Goal: Transaction & Acquisition: Book appointment/travel/reservation

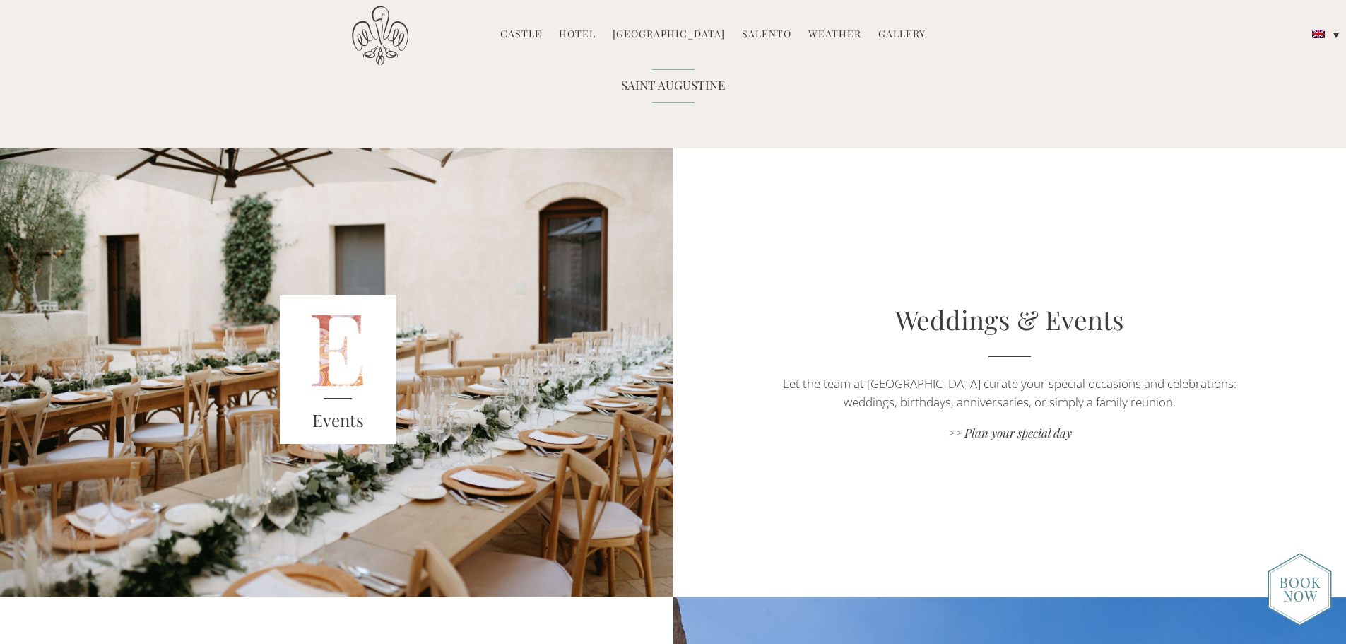
scroll to position [2190, 0]
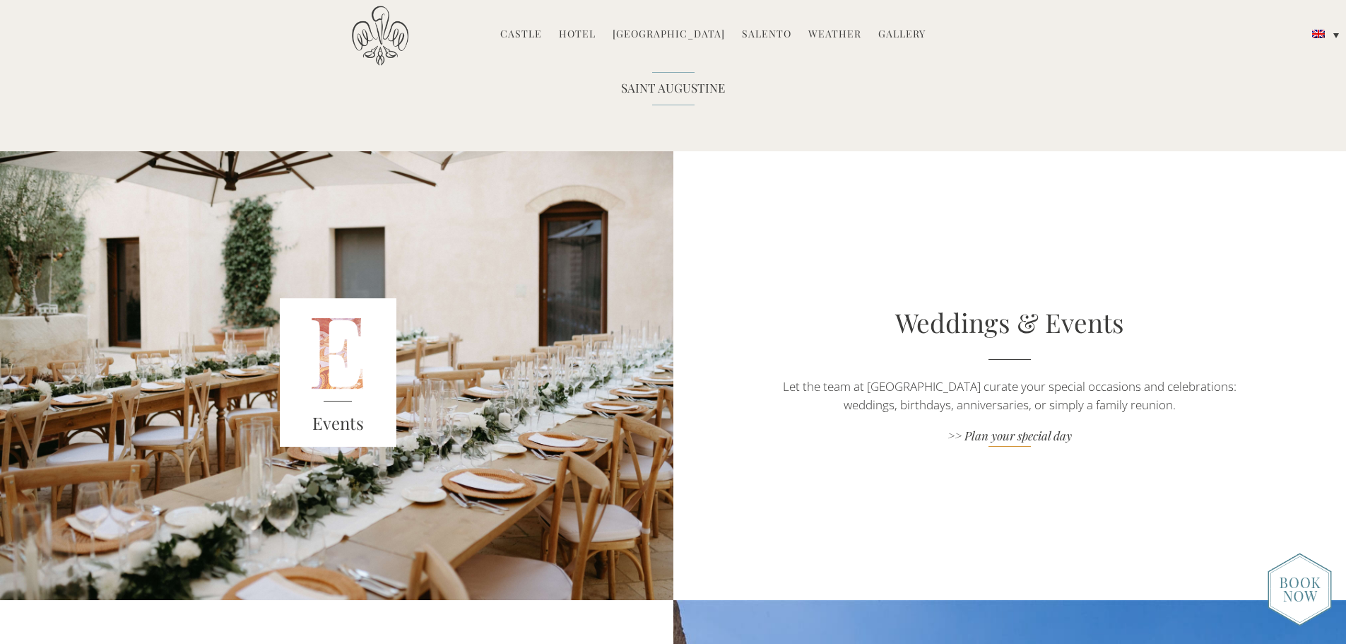
click at [993, 437] on link ">> Plan your special day" at bounding box center [1009, 436] width 471 height 19
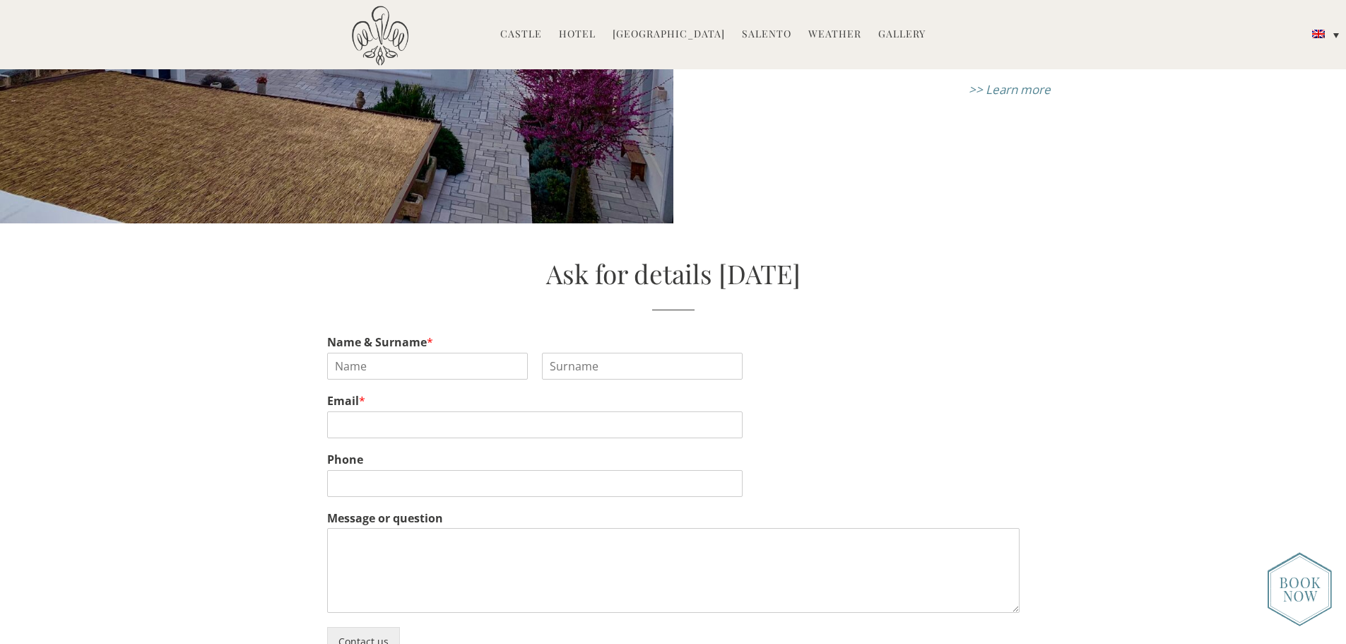
scroll to position [6740, 0]
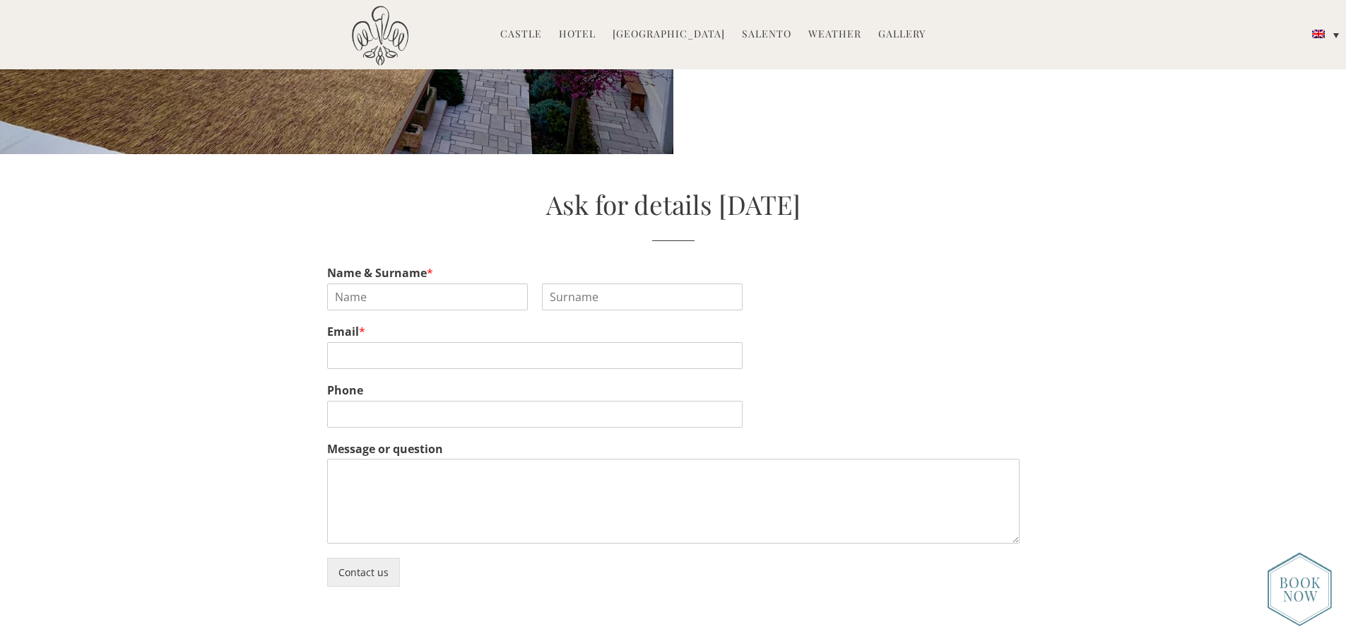
drag, startPoint x: 366, startPoint y: 558, endPoint x: 260, endPoint y: 462, distance: 142.6
click at [260, 462] on div "Ask for details today Name & Surname * First Last Email * Phone Message or ques…" at bounding box center [673, 386] width 1346 height 401
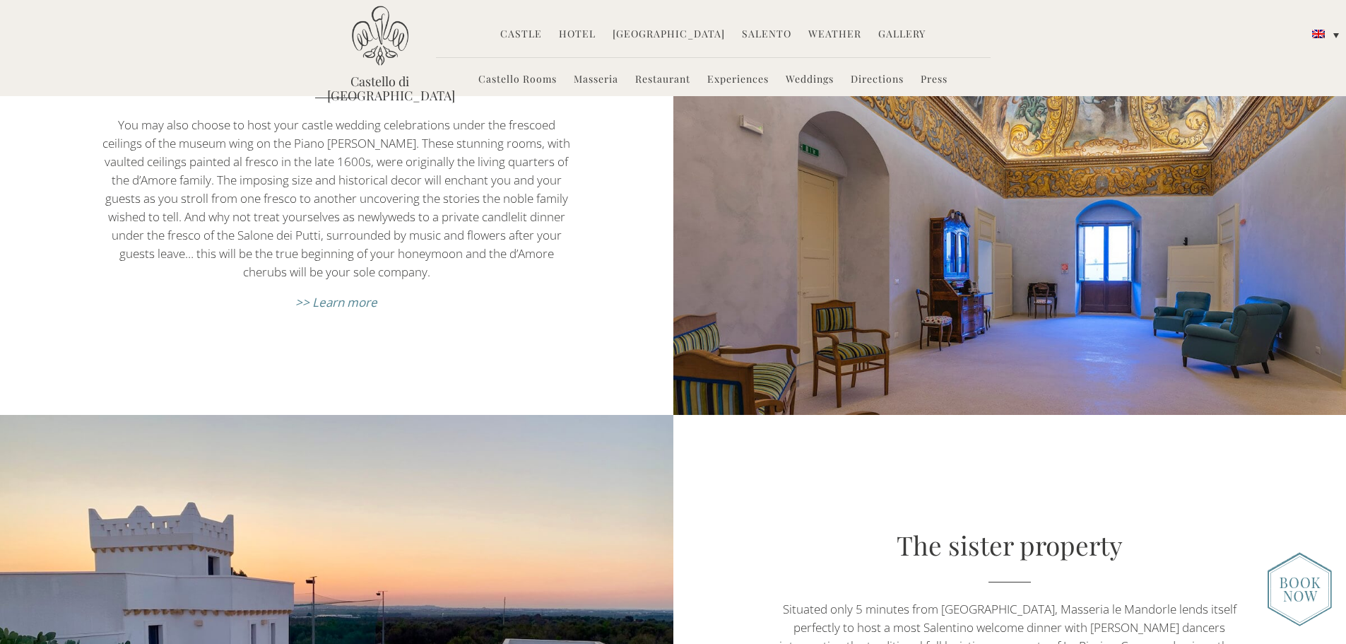
scroll to position [5962, 0]
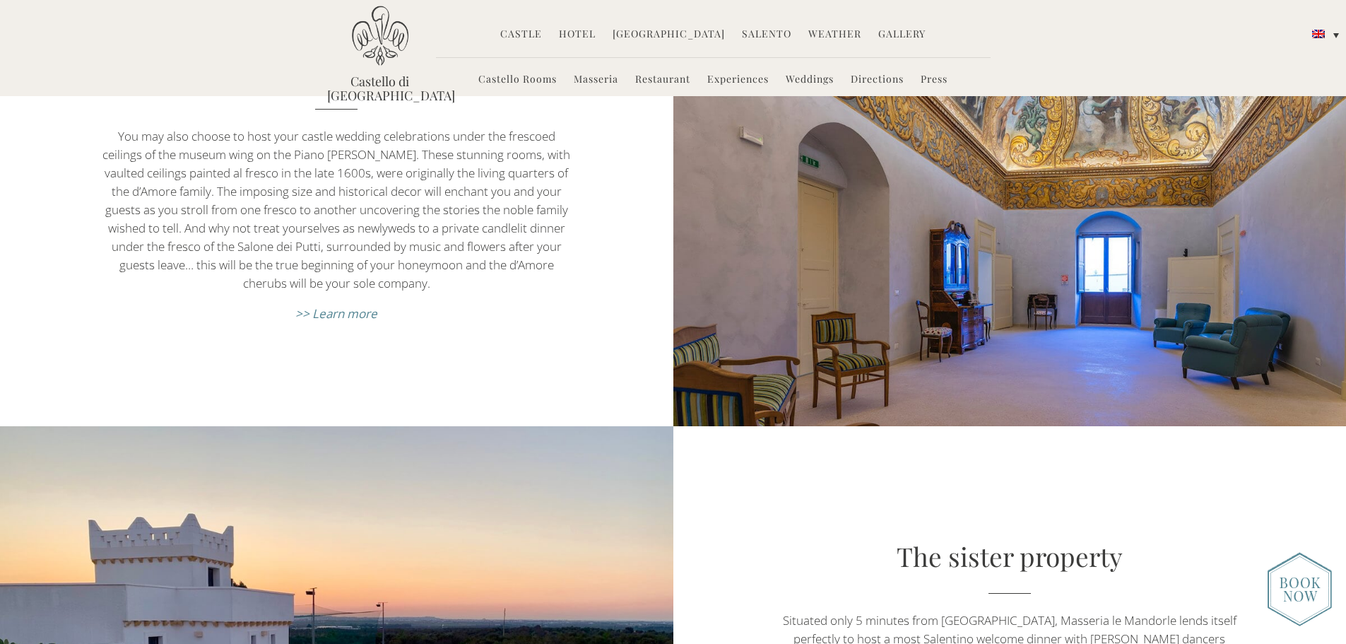
click at [795, 77] on link "Weddings" at bounding box center [810, 80] width 48 height 16
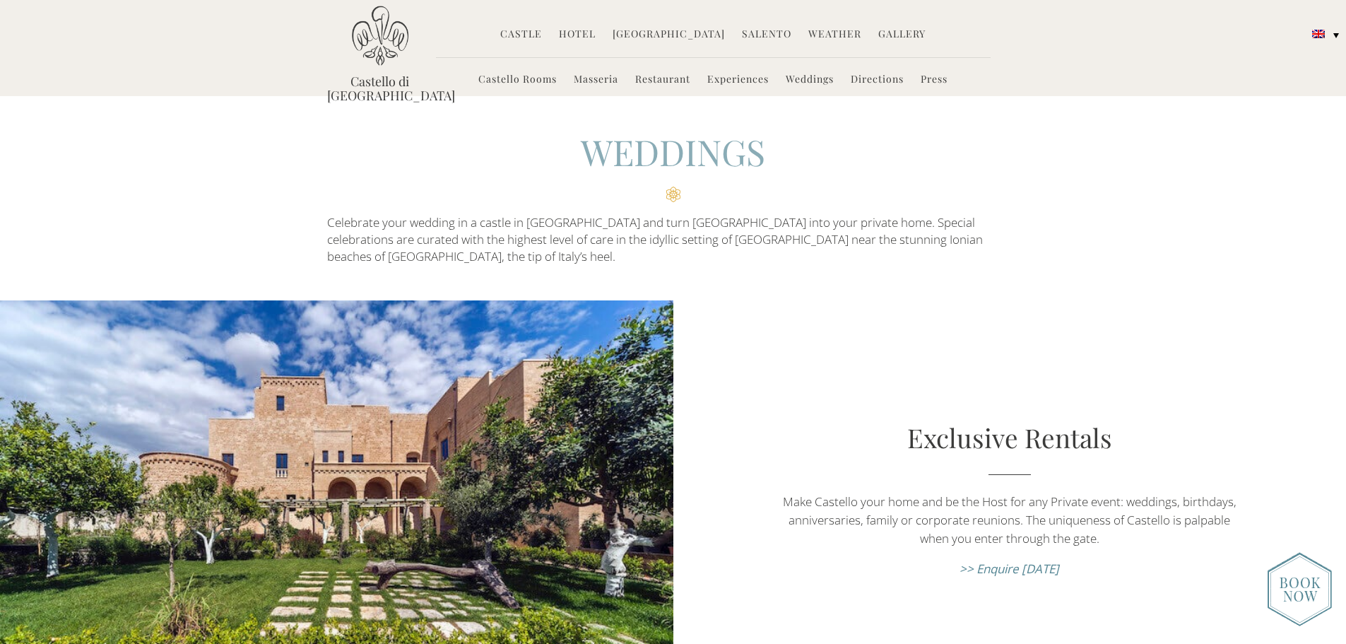
click at [532, 77] on link "Castello Rooms" at bounding box center [517, 80] width 78 height 16
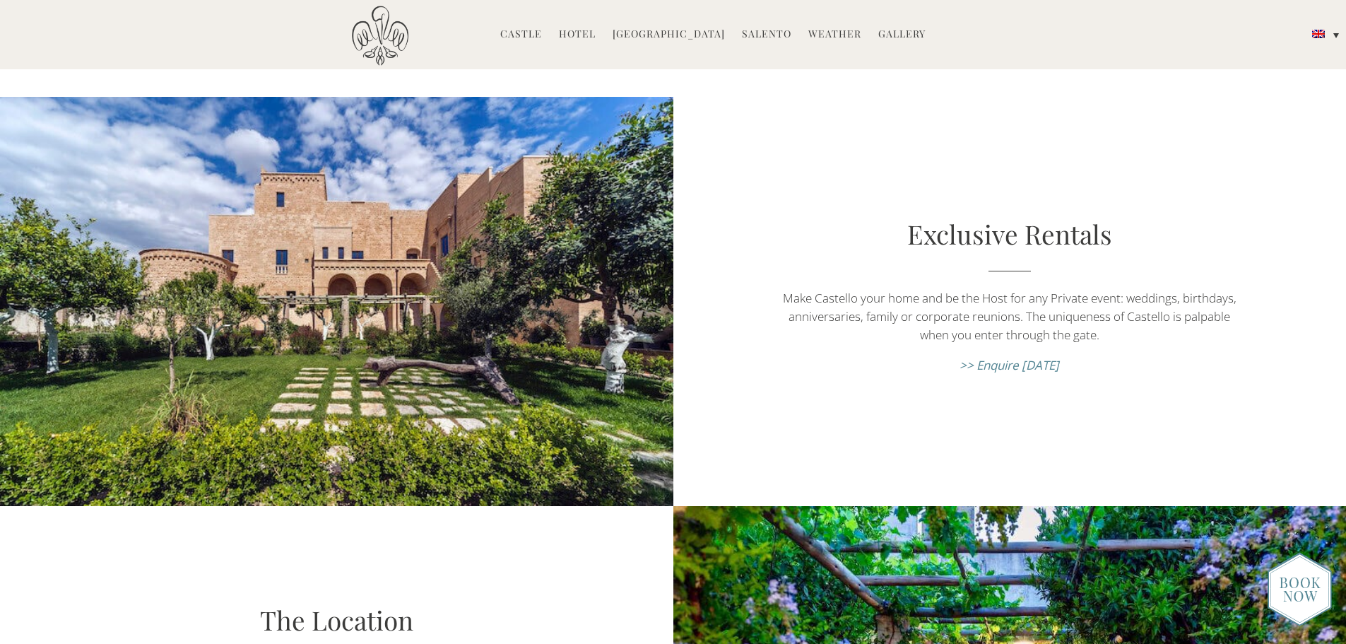
scroll to position [212, 0]
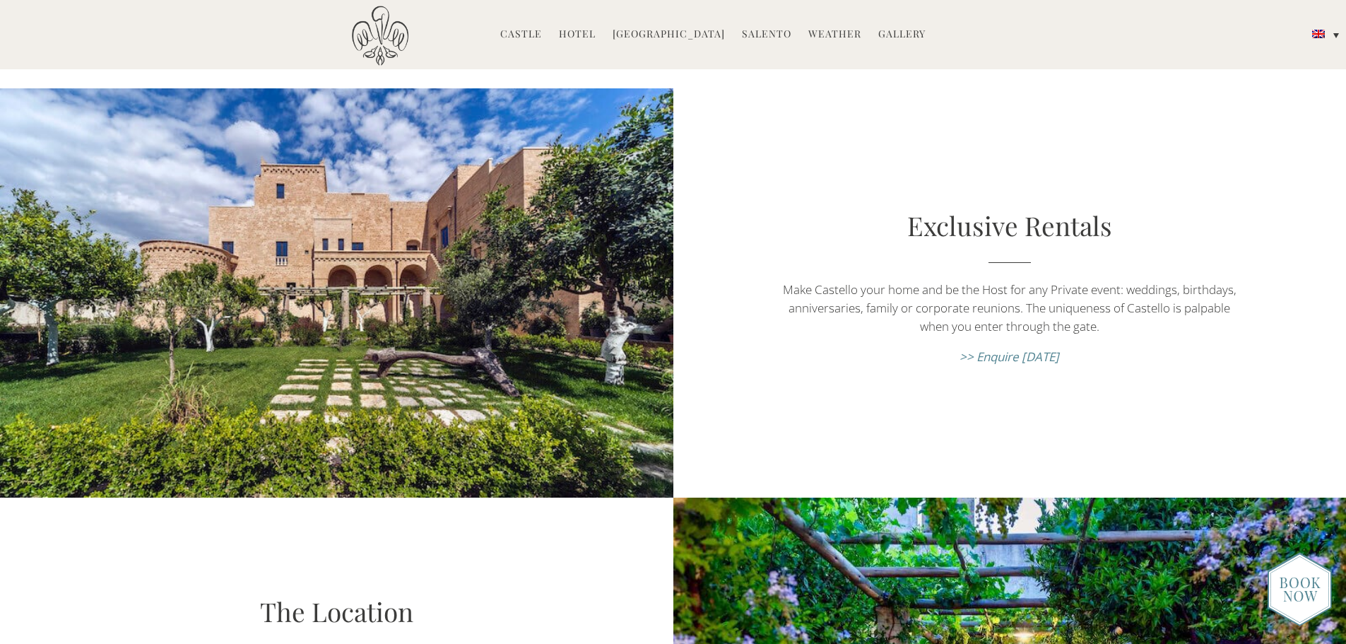
click at [1010, 348] on em ">> Enquire today" at bounding box center [1010, 356] width 100 height 16
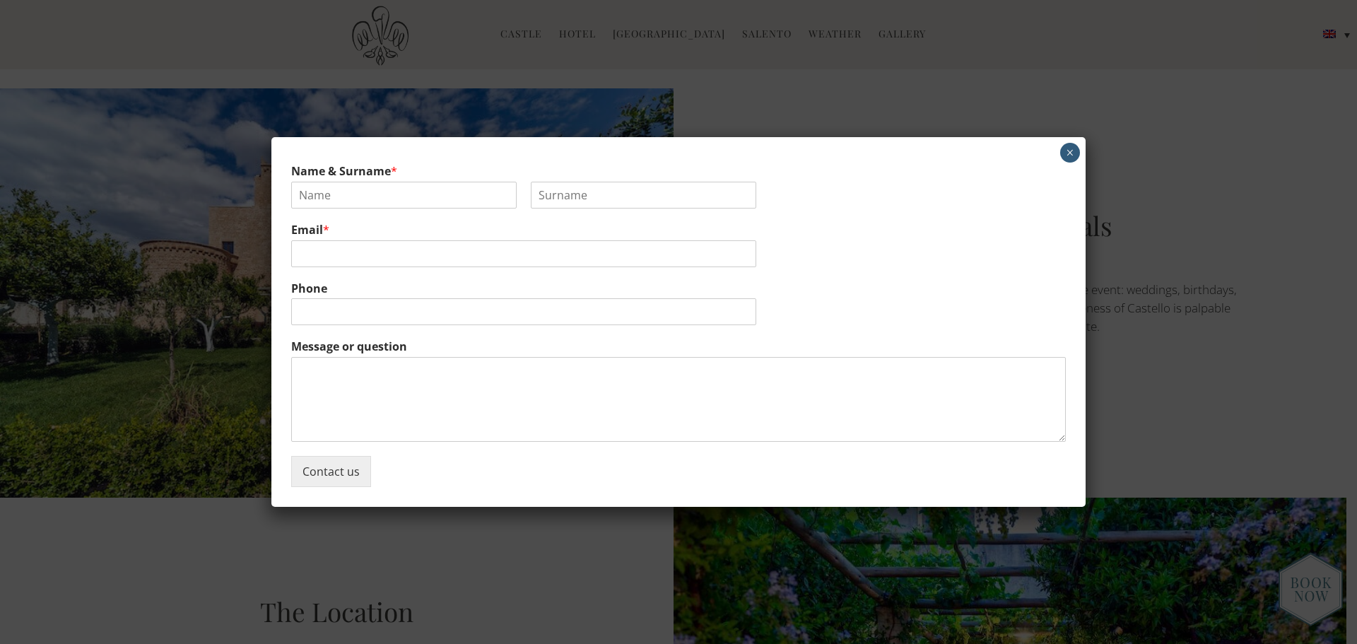
click at [1066, 152] on button "×" at bounding box center [1070, 153] width 20 height 20
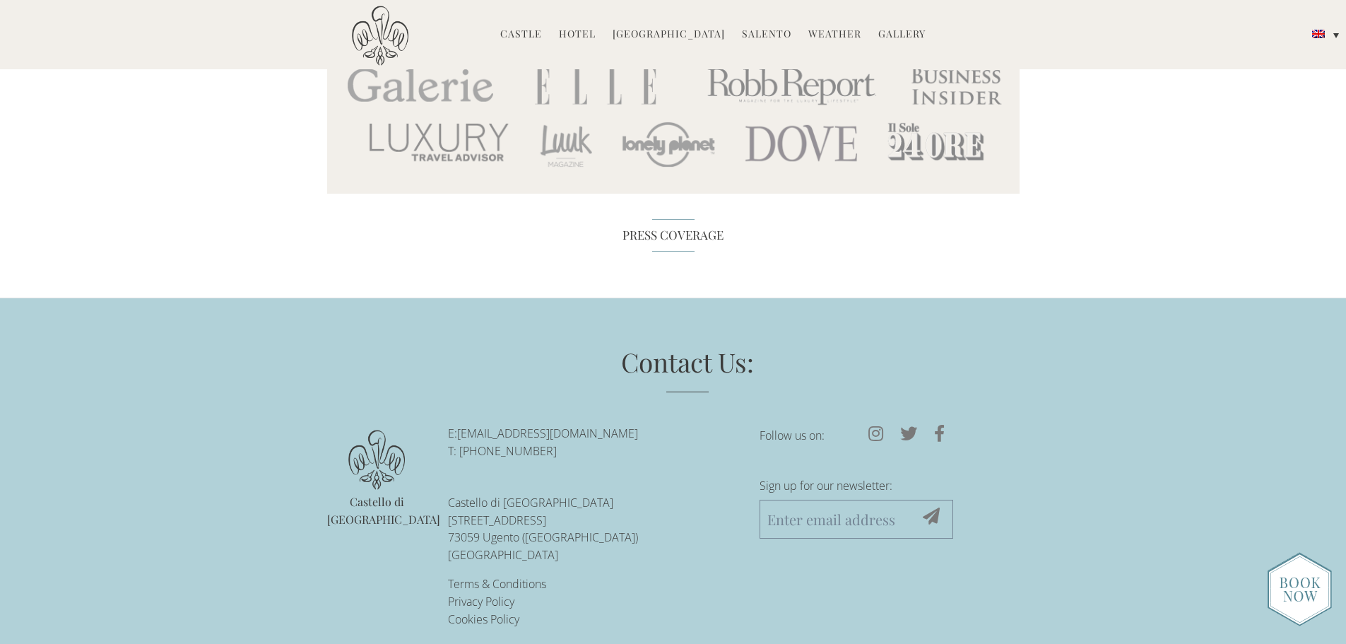
scroll to position [7517, 0]
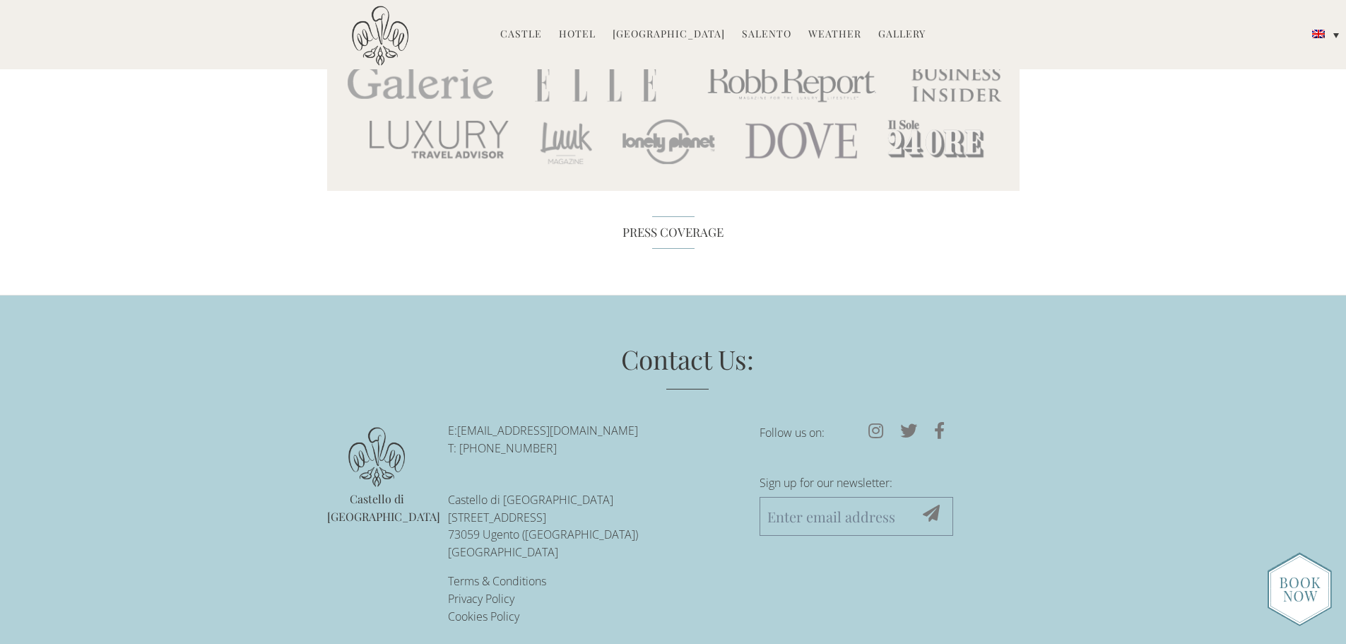
click at [586, 423] on link "[EMAIL_ADDRESS][DOMAIN_NAME]" at bounding box center [547, 431] width 181 height 16
drag, startPoint x: 642, startPoint y: 415, endPoint x: 462, endPoint y: 413, distance: 179.5
click at [462, 422] on p "E: reservations@castellodiugento.com T: +39-0833-1850-720" at bounding box center [593, 439] width 290 height 35
copy link "[EMAIL_ADDRESS][DOMAIN_NAME]"
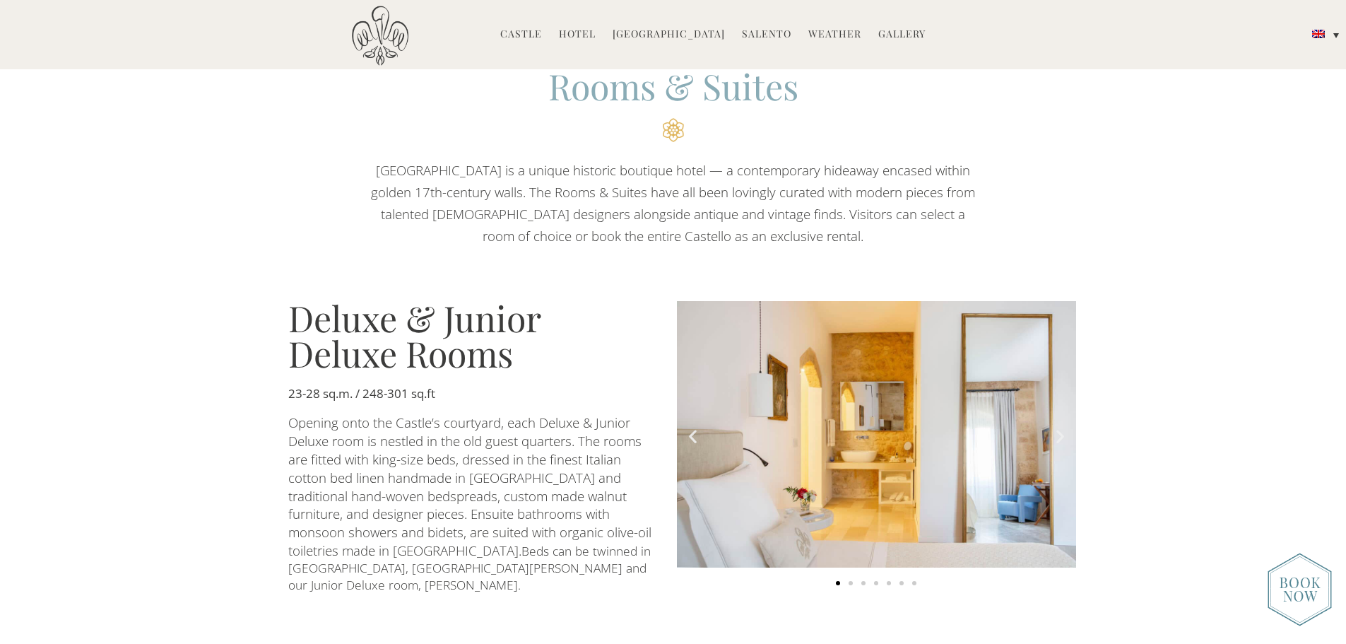
scroll to position [777, 0]
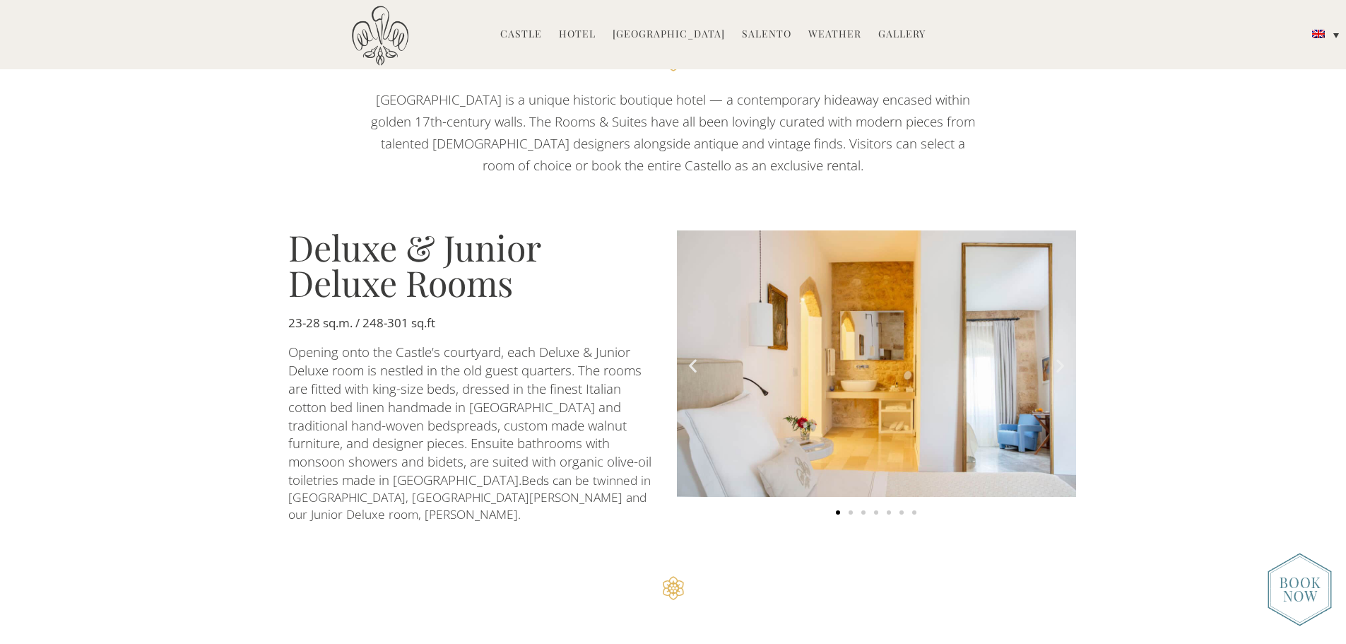
click at [1057, 360] on icon "Next slide" at bounding box center [1060, 366] width 18 height 18
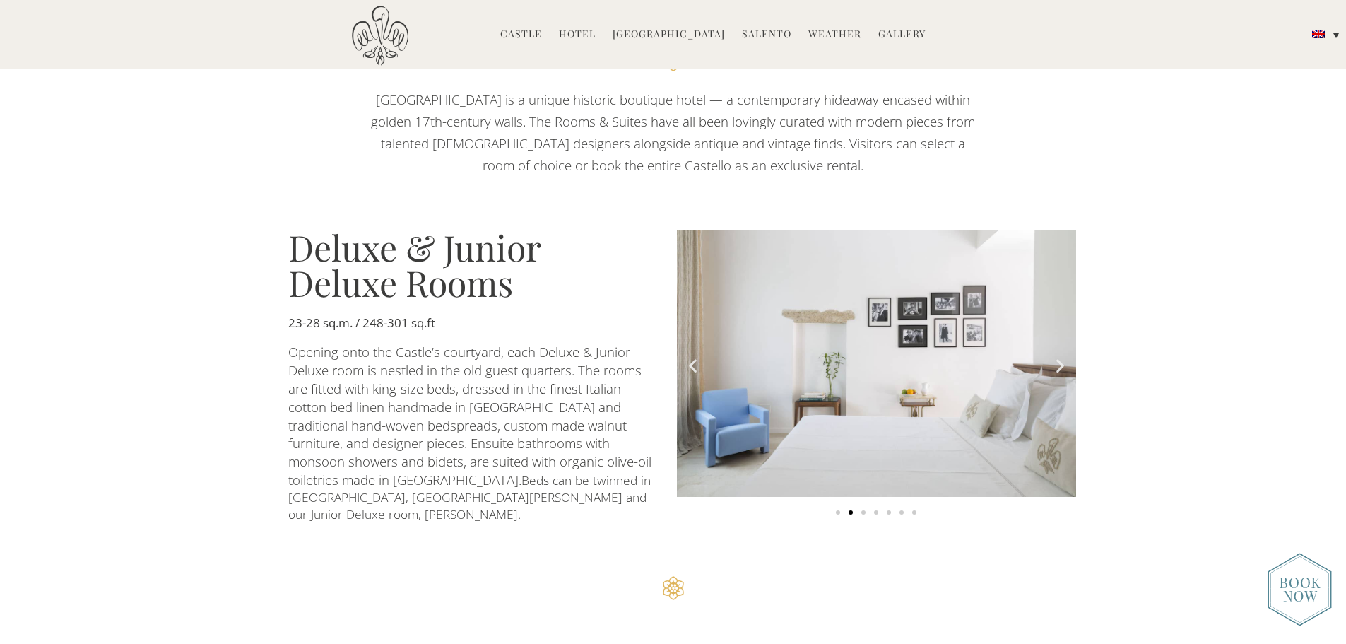
click at [1057, 360] on icon "Next slide" at bounding box center [1060, 366] width 18 height 18
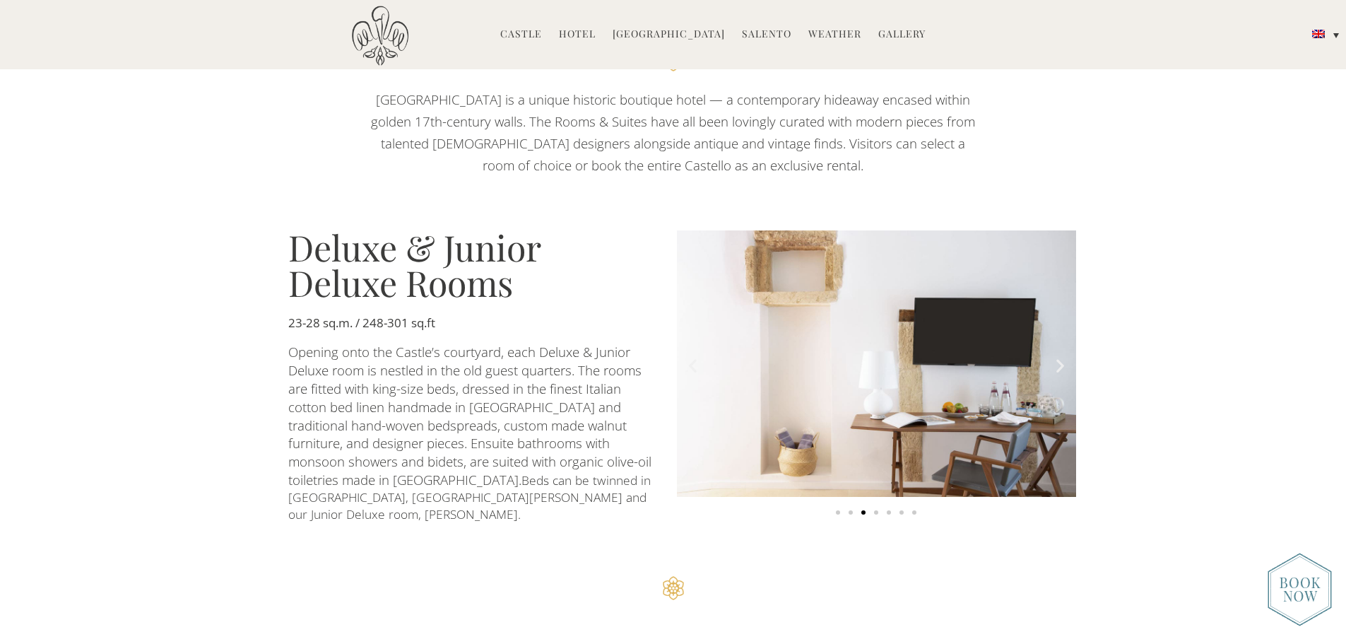
click at [1057, 360] on icon "Next slide" at bounding box center [1060, 366] width 18 height 18
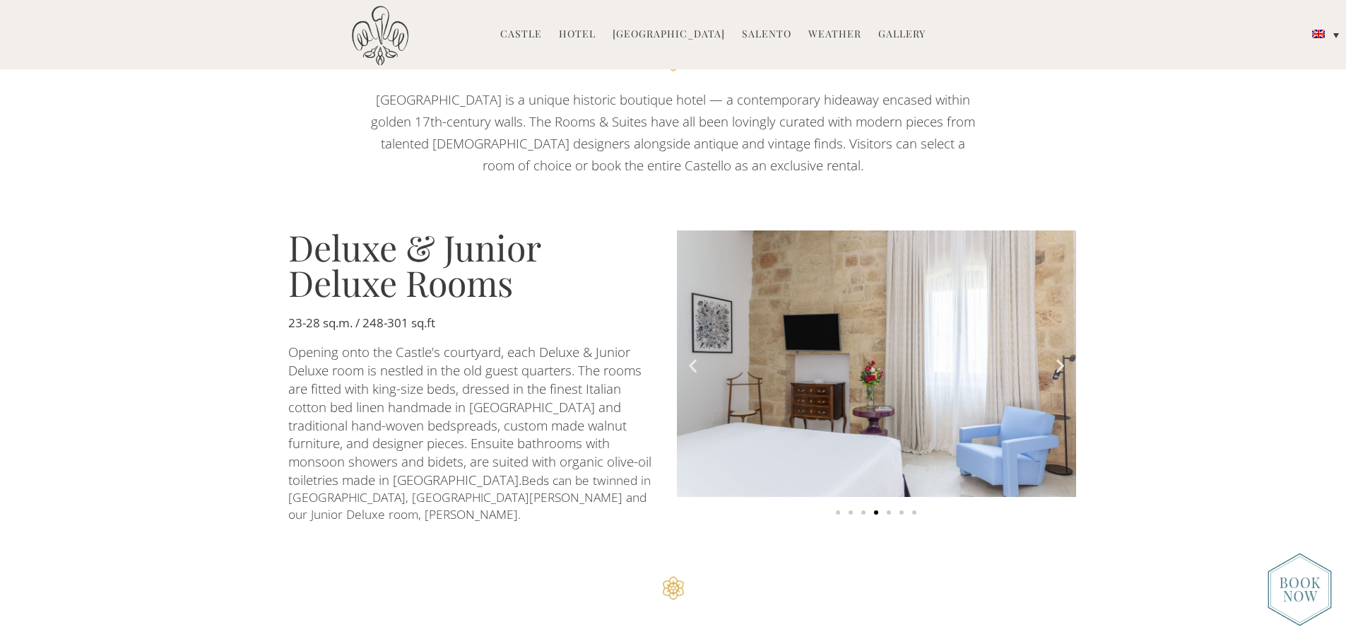
click at [1057, 360] on icon "Next slide" at bounding box center [1060, 366] width 18 height 18
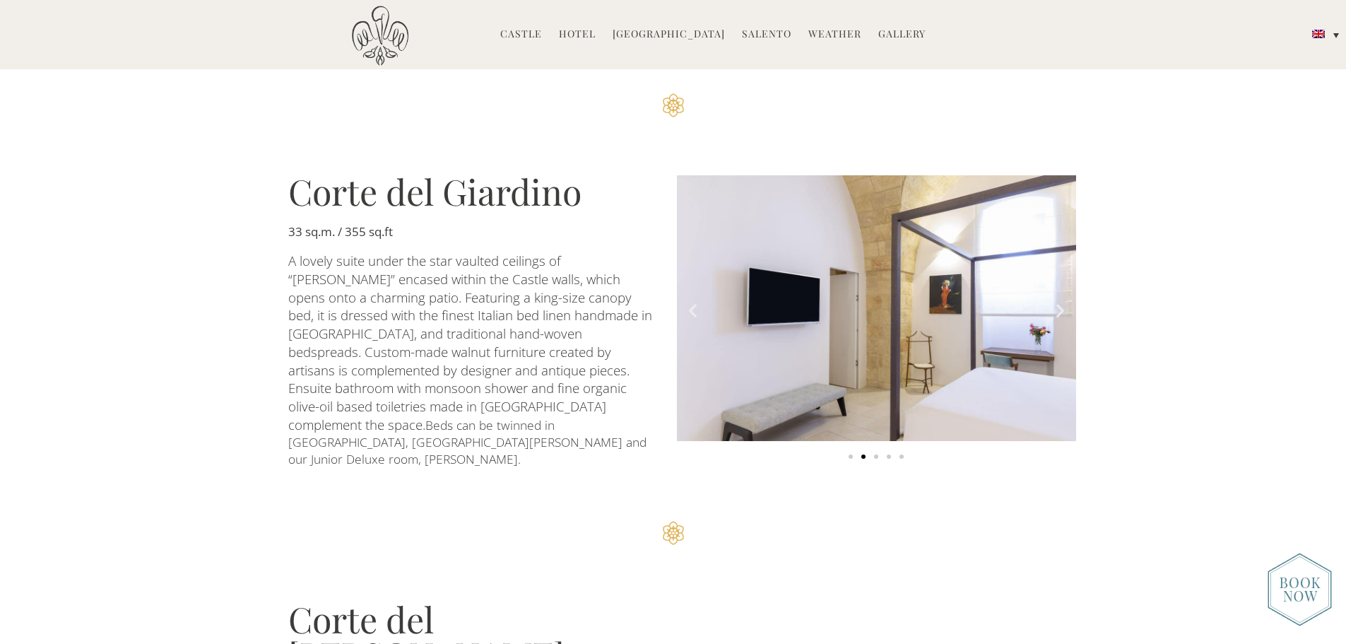
scroll to position [1272, 0]
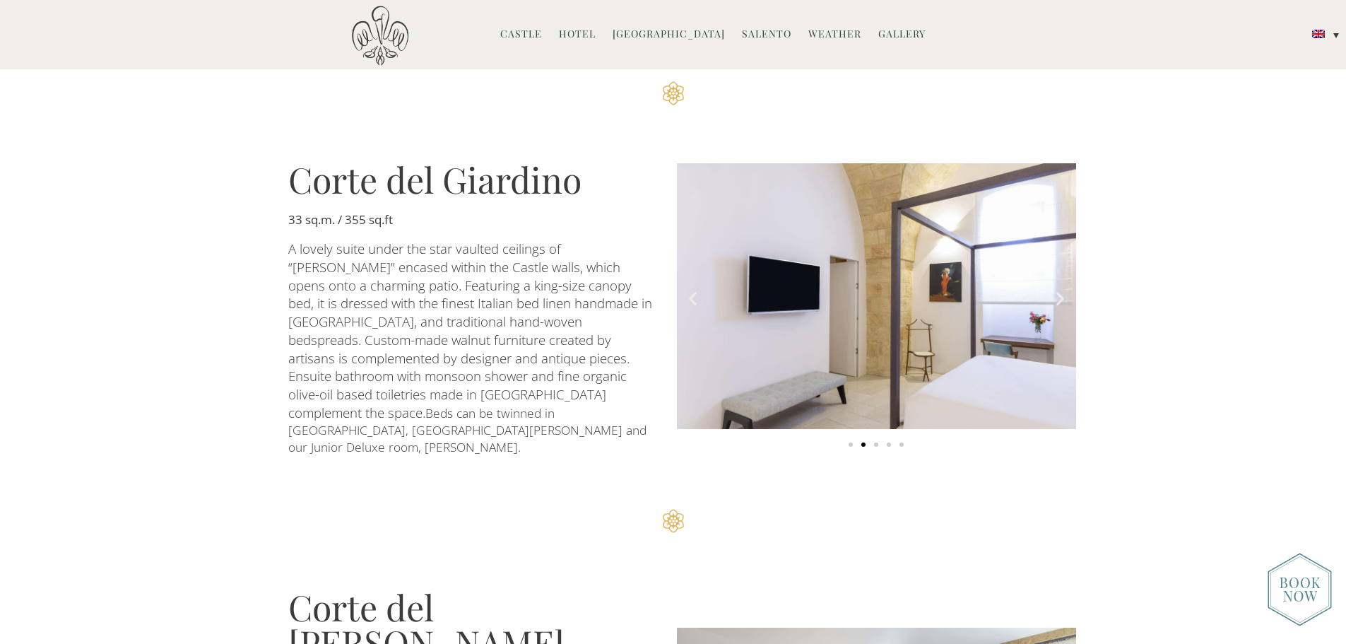
click at [1056, 275] on img "2 of 5" at bounding box center [876, 296] width 399 height 266
click at [1057, 289] on icon "Next slide" at bounding box center [1060, 298] width 18 height 18
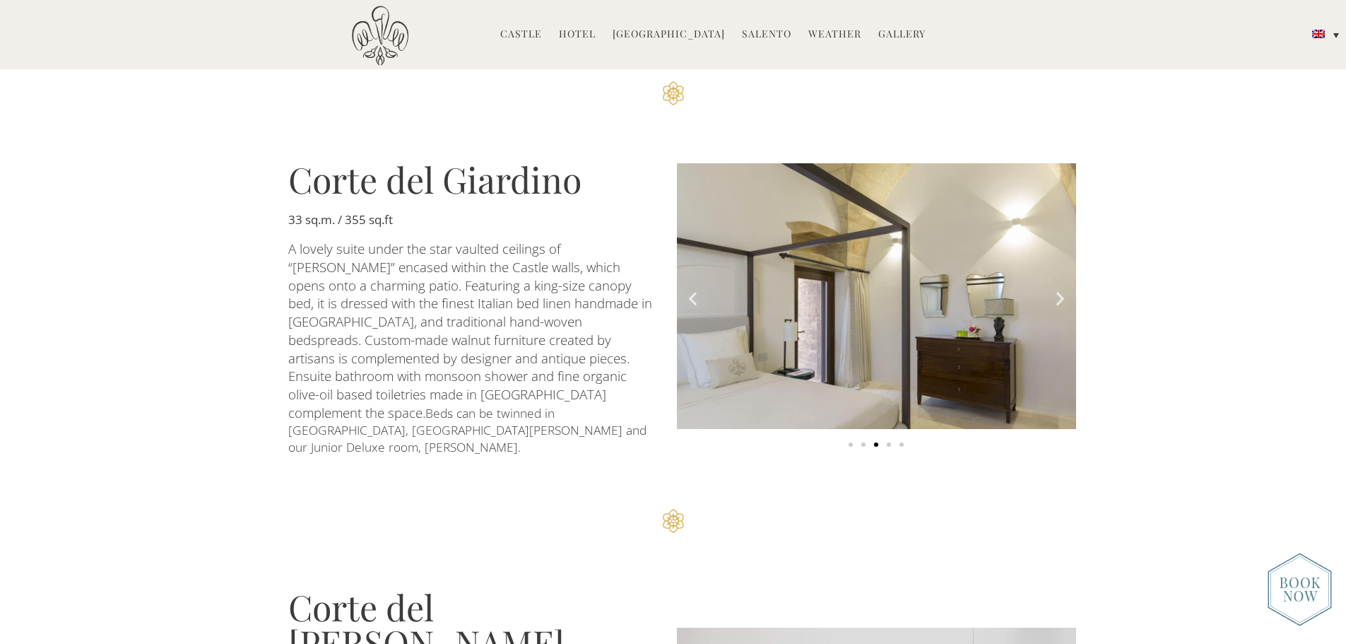
click at [1057, 289] on icon "Next slide" at bounding box center [1060, 298] width 18 height 18
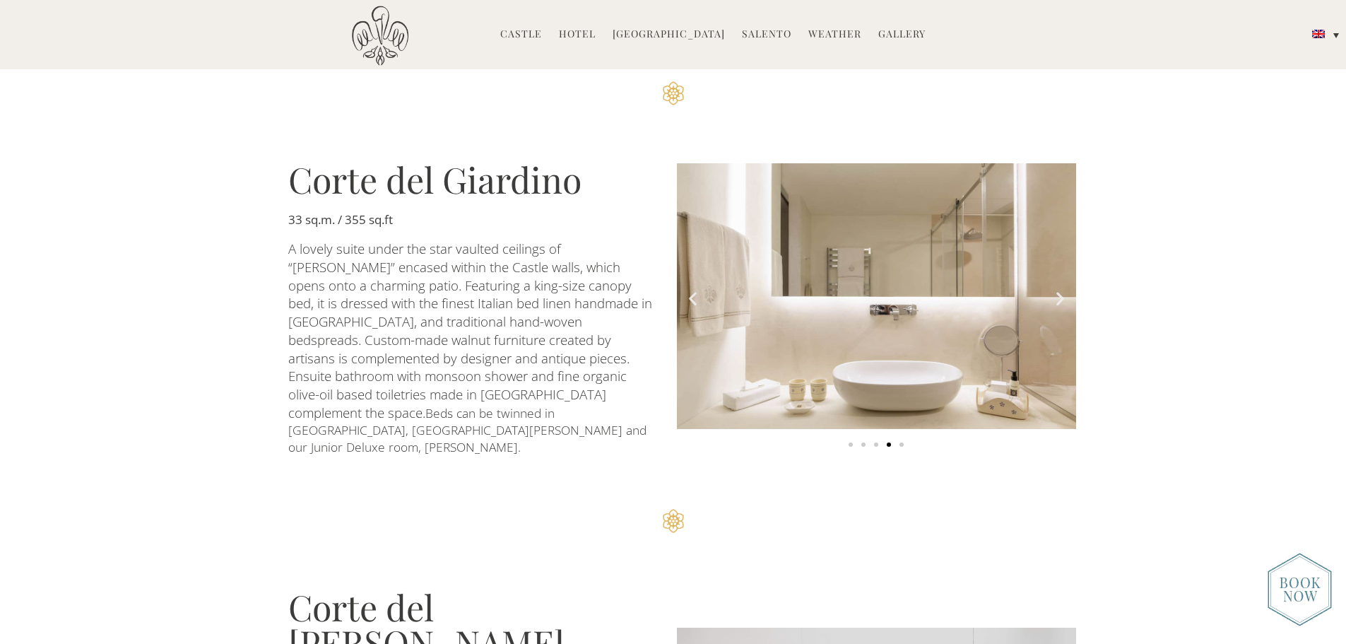
click at [1057, 289] on icon "Next slide" at bounding box center [1060, 298] width 18 height 18
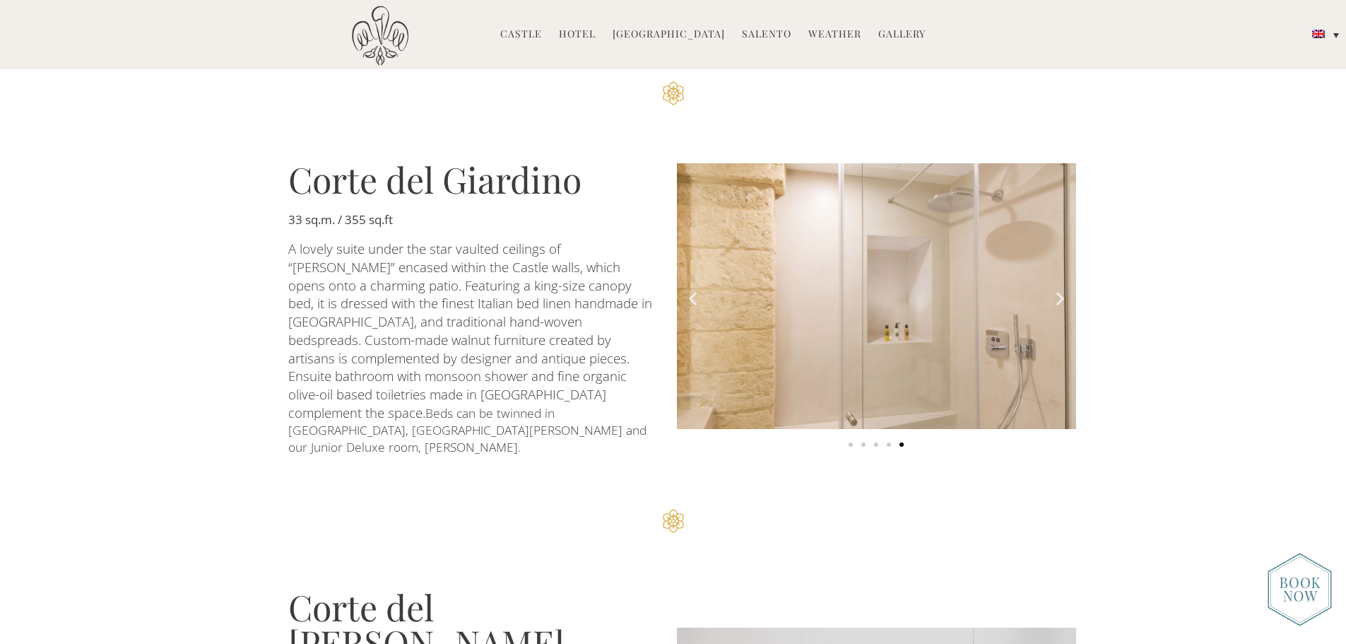
click at [1057, 289] on icon "Next slide" at bounding box center [1060, 298] width 18 height 18
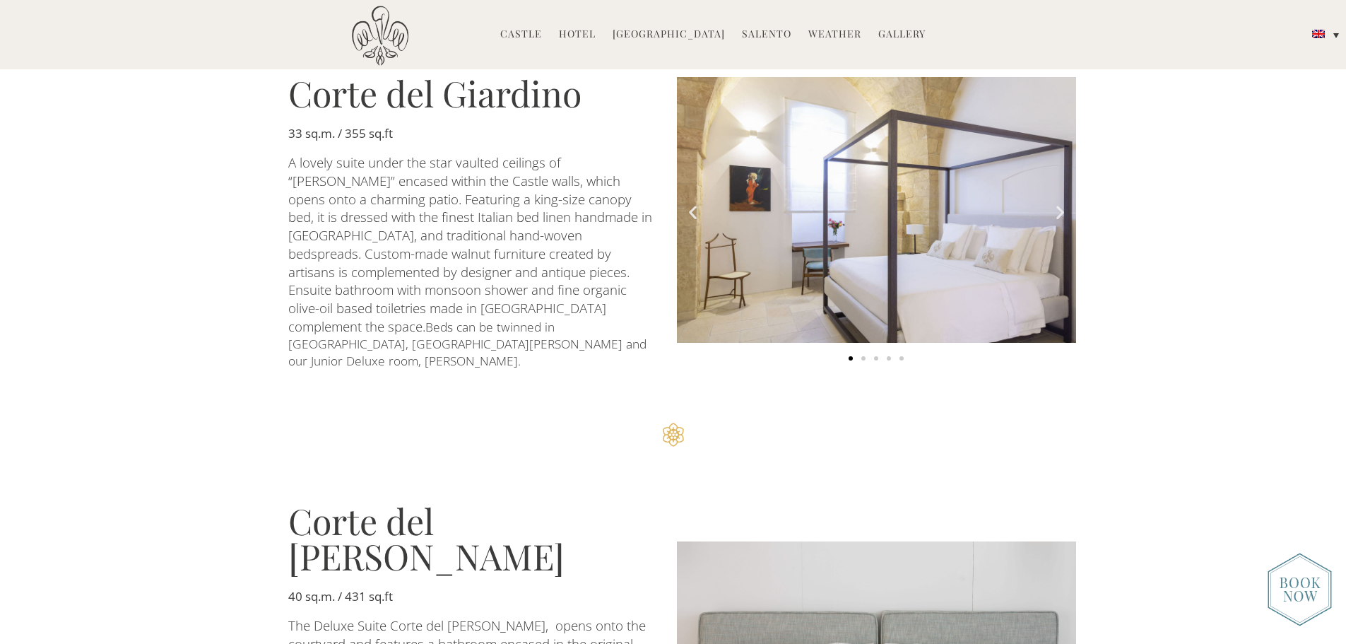
scroll to position [1555, 0]
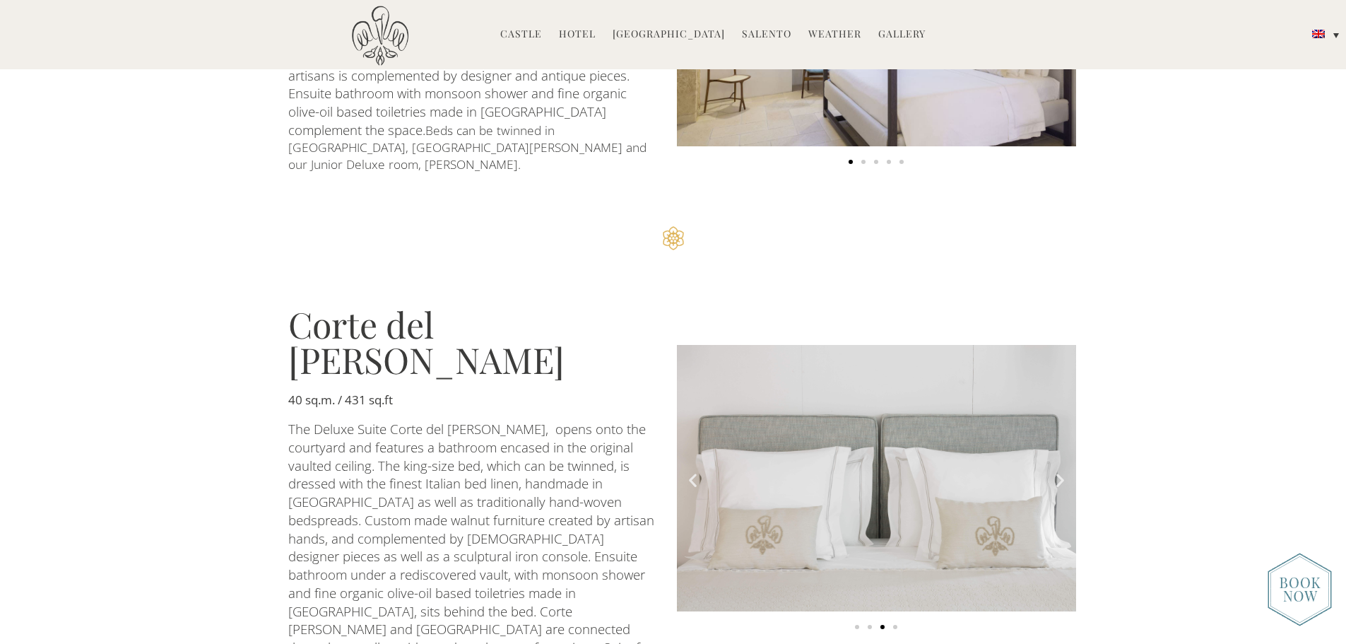
click at [1058, 471] on icon "Next slide" at bounding box center [1060, 480] width 18 height 18
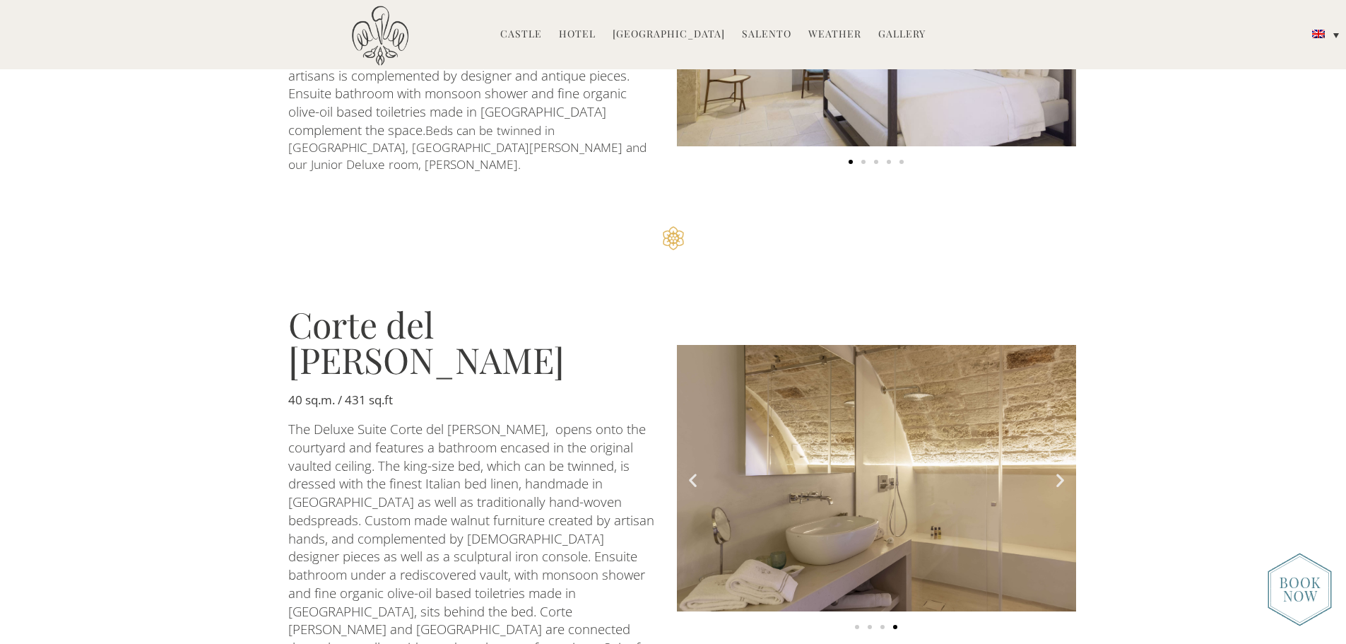
click at [1058, 471] on icon "Next slide" at bounding box center [1060, 480] width 18 height 18
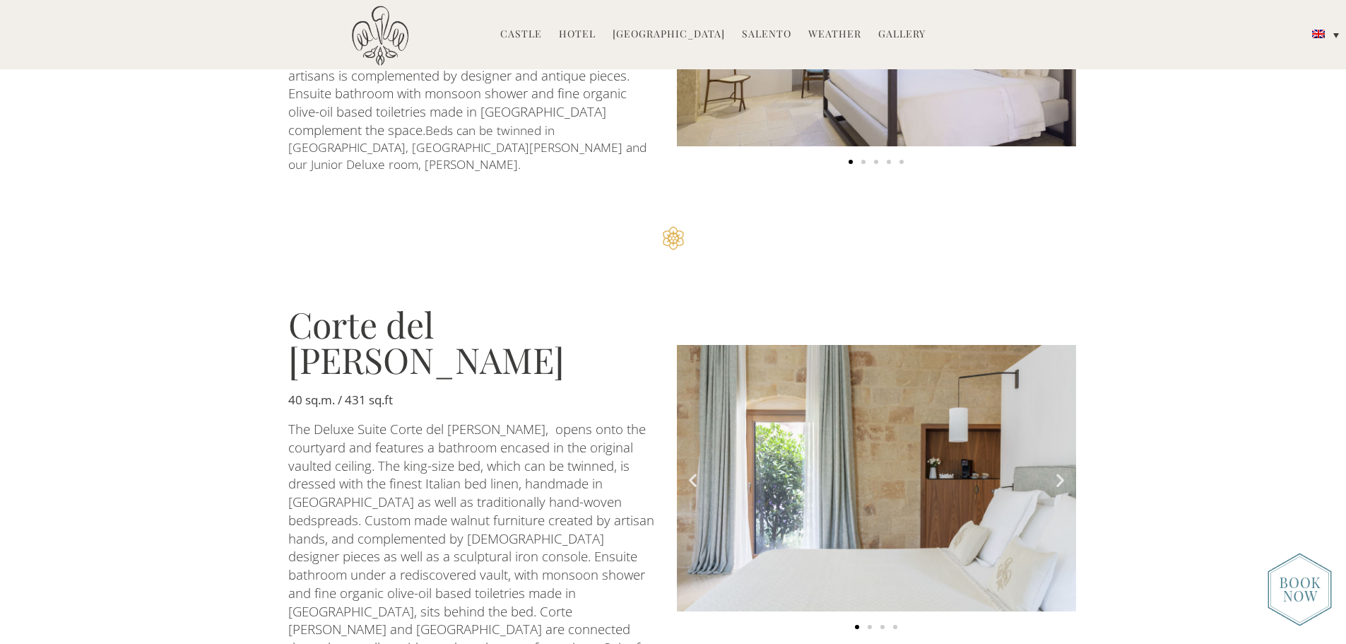
click at [1058, 471] on icon "Next slide" at bounding box center [1060, 480] width 18 height 18
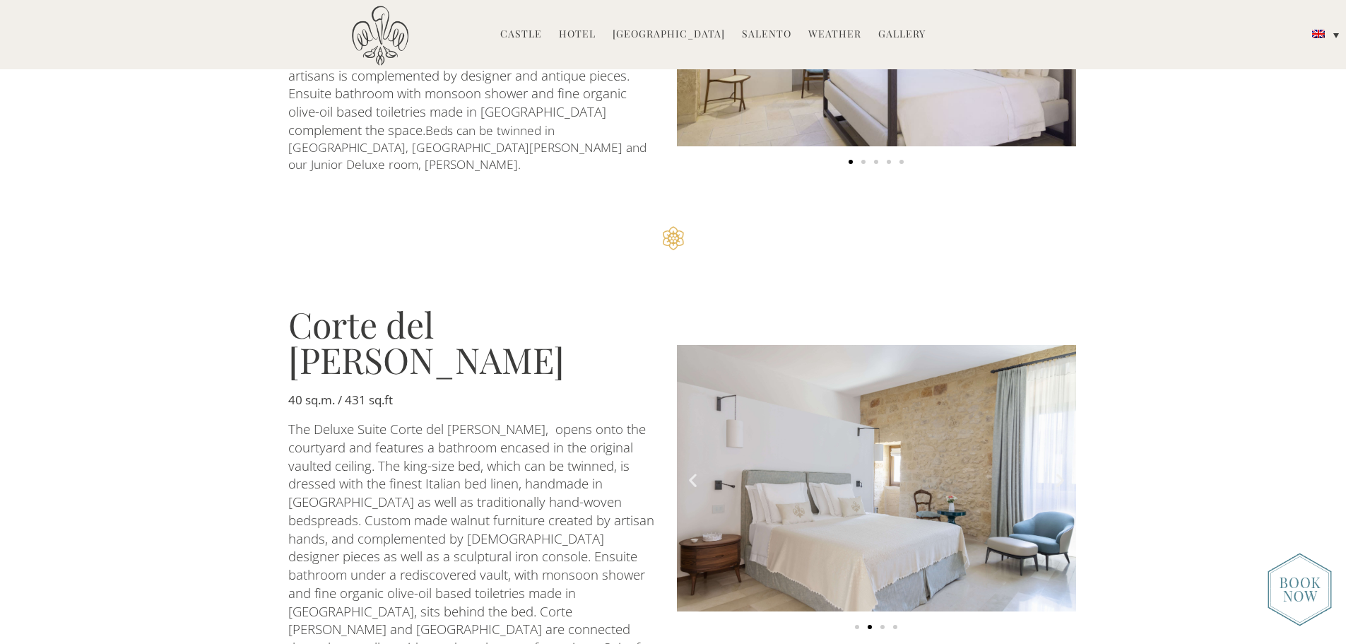
click at [1058, 471] on icon "Next slide" at bounding box center [1060, 480] width 18 height 18
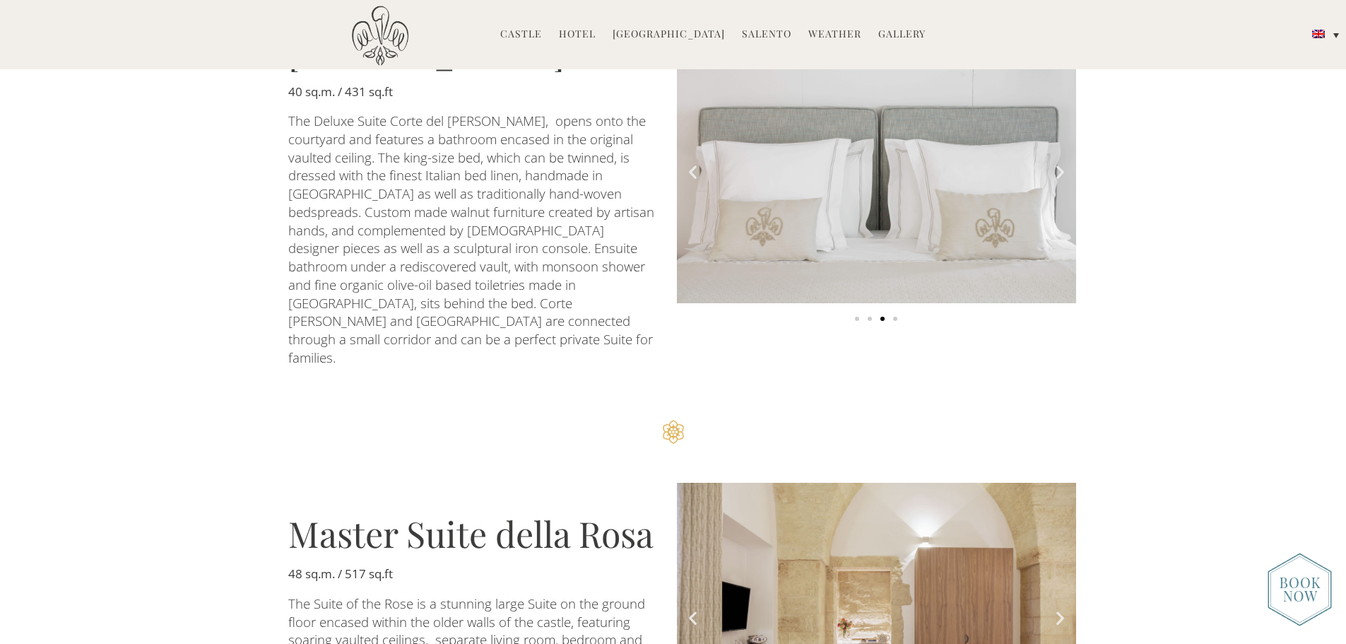
scroll to position [1908, 0]
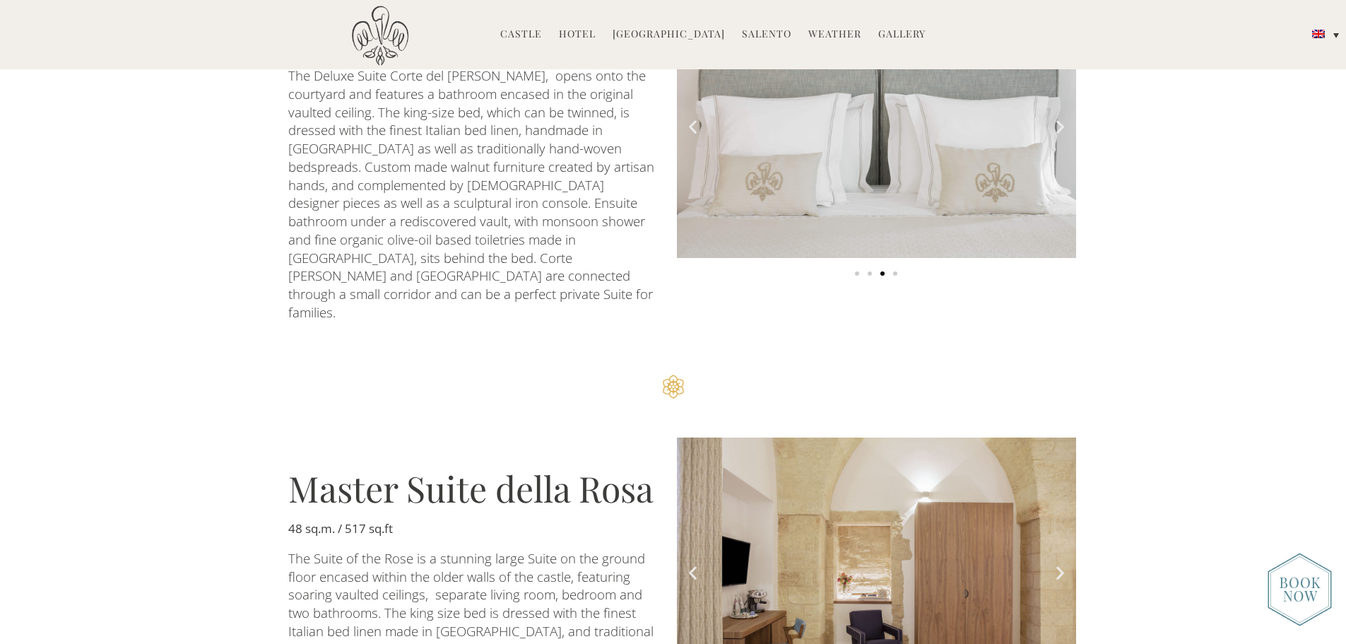
click at [1061, 563] on icon "Next slide" at bounding box center [1060, 572] width 18 height 18
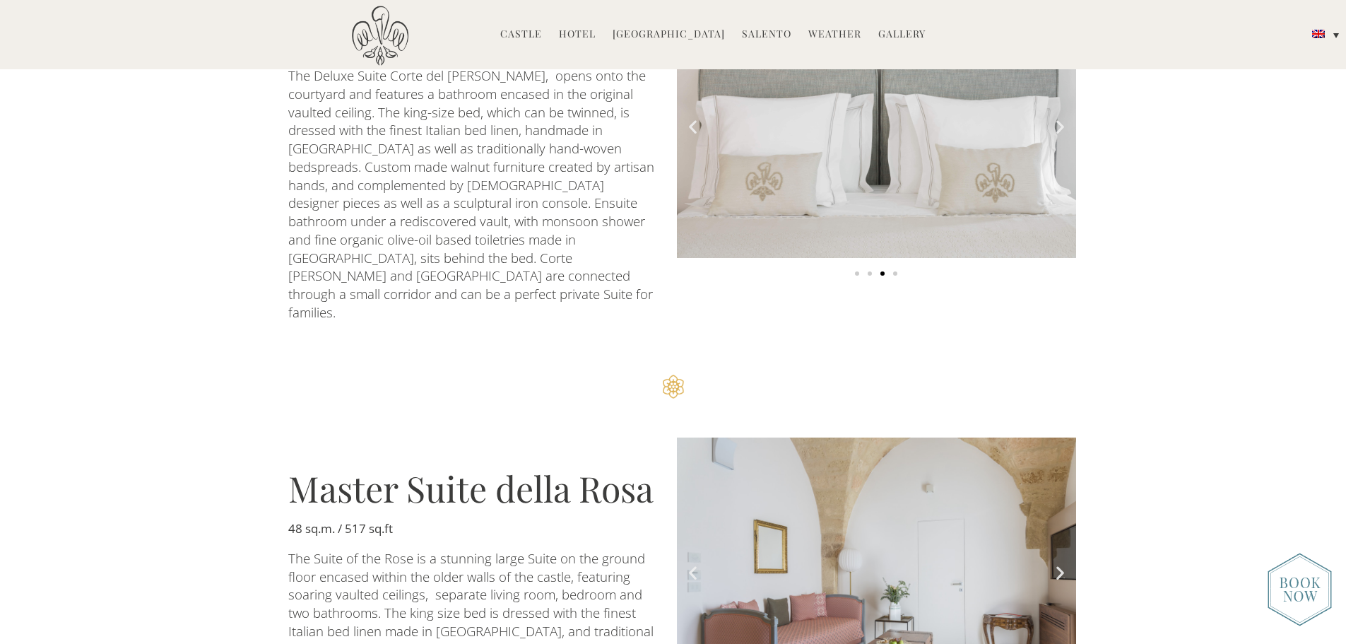
click at [1061, 563] on icon "Next slide" at bounding box center [1060, 572] width 18 height 18
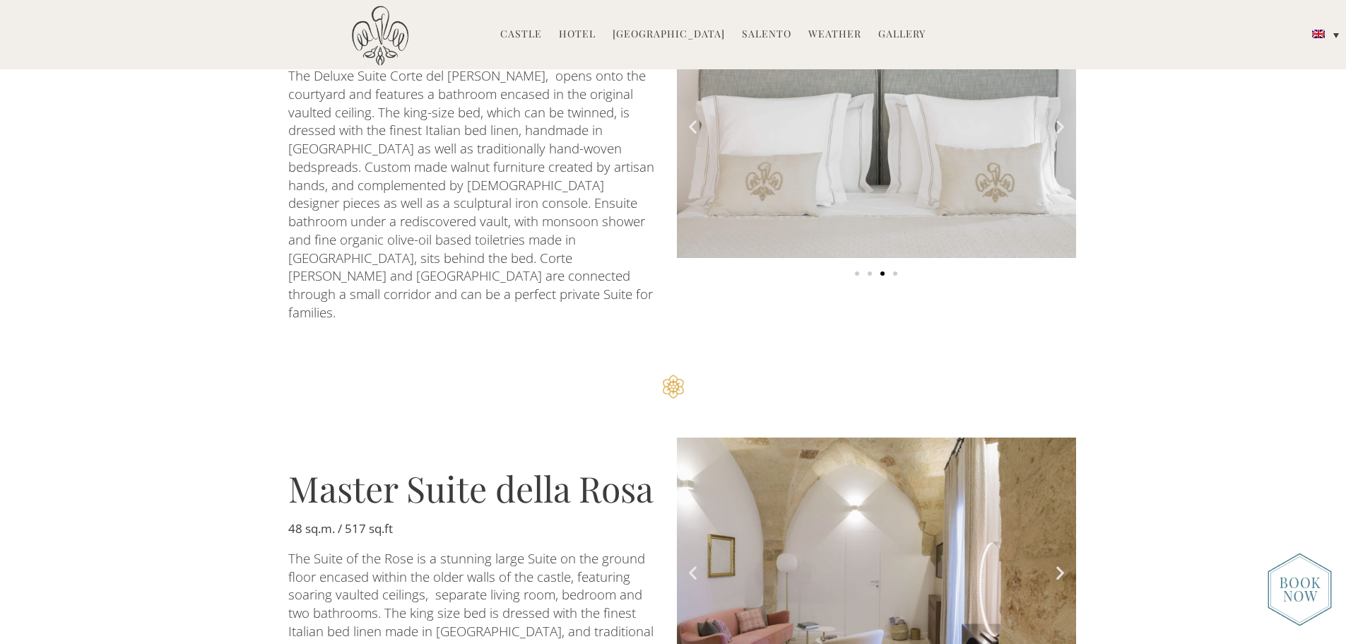
click at [1061, 563] on icon "Next slide" at bounding box center [1060, 572] width 18 height 18
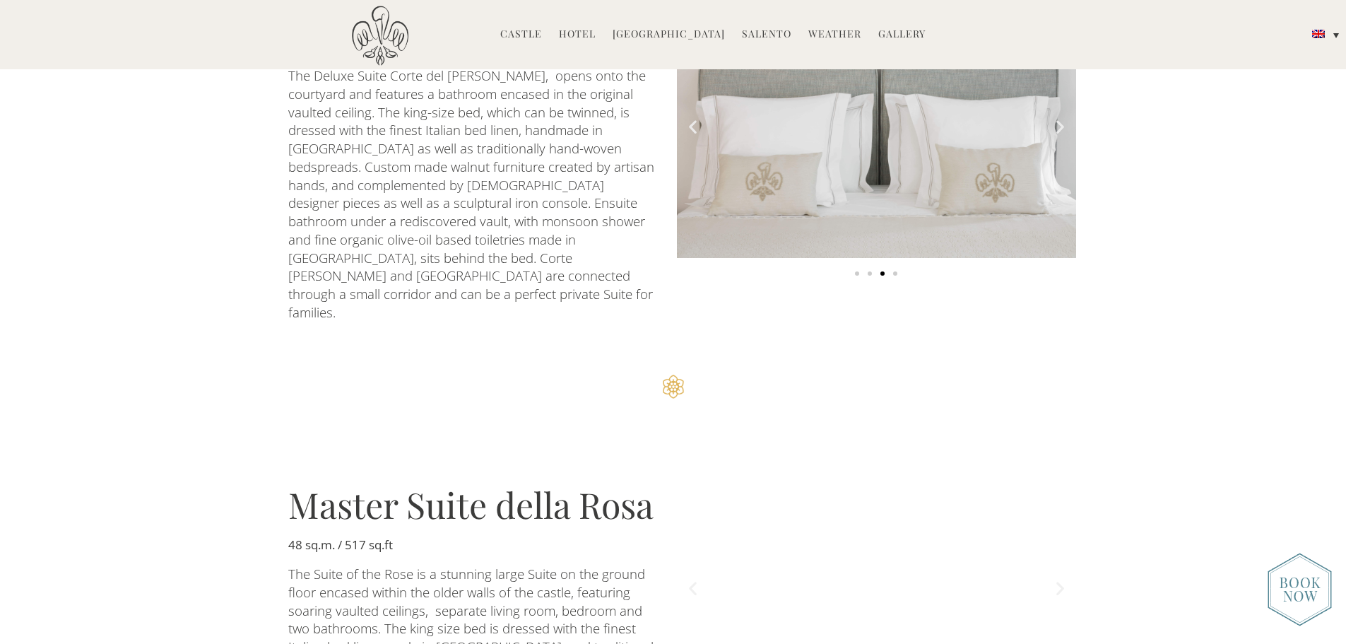
click at [1061, 442] on img "7 of 7" at bounding box center [876, 585] width 399 height 297
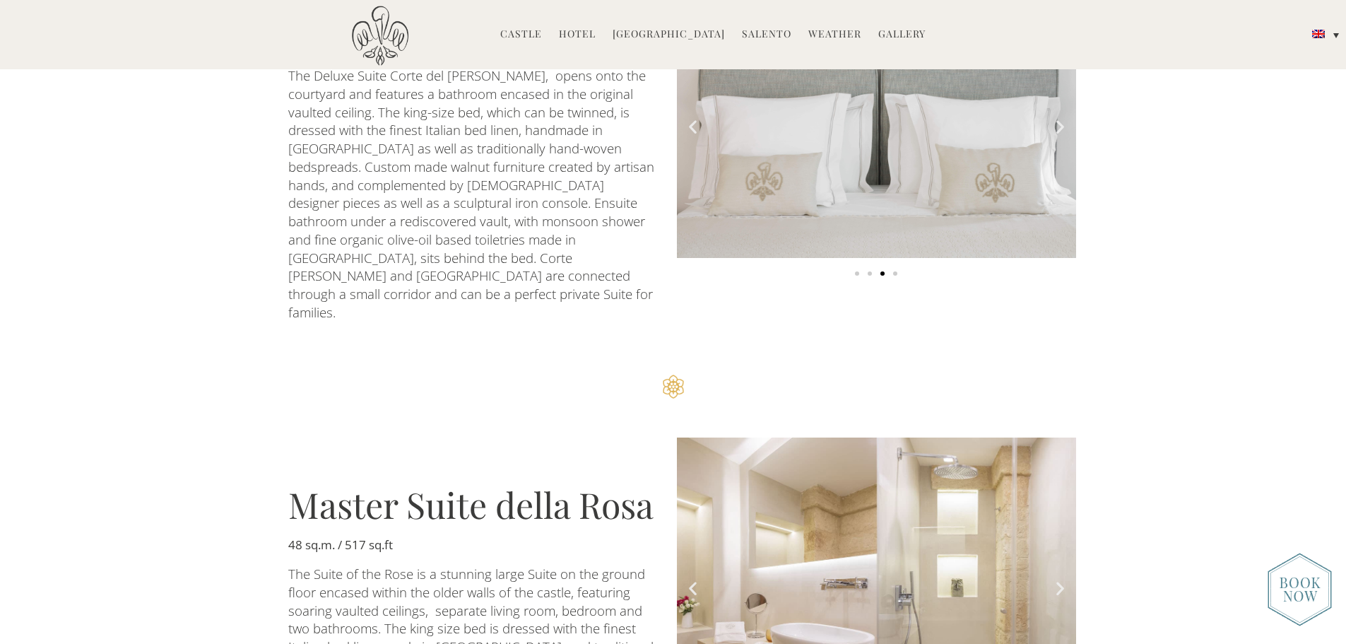
click at [1061, 579] on icon "Next slide" at bounding box center [1060, 588] width 18 height 18
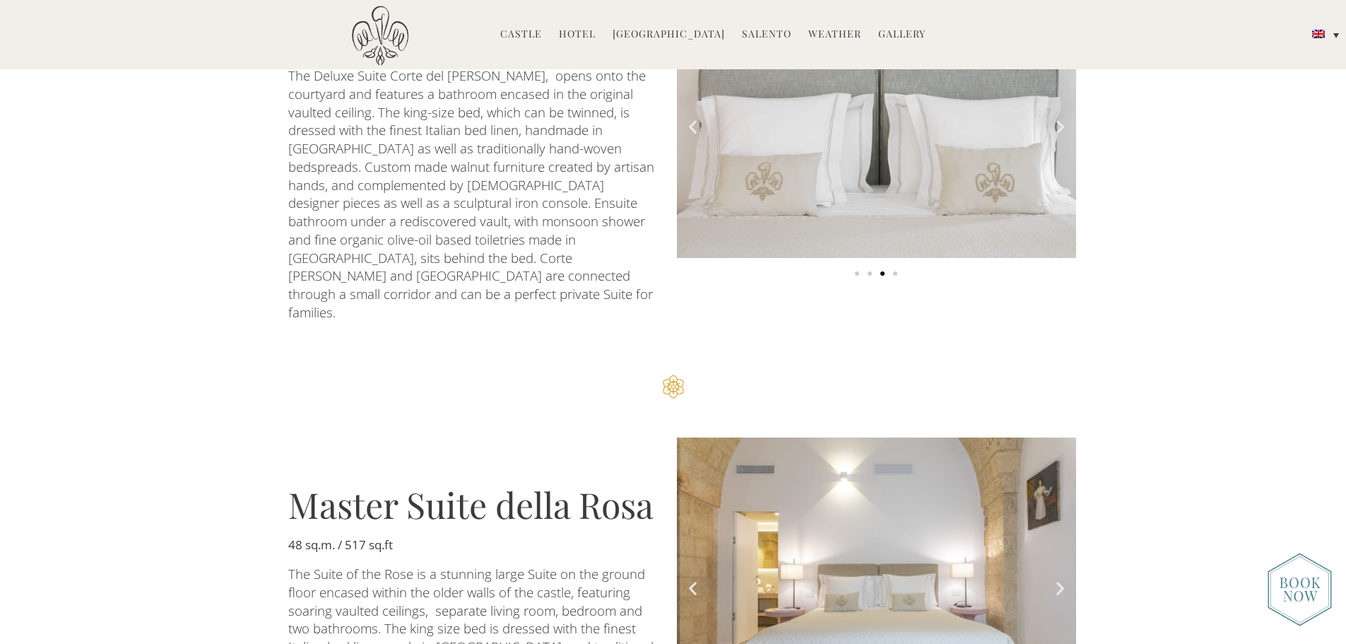
click at [1061, 579] on icon "Next slide" at bounding box center [1060, 588] width 18 height 18
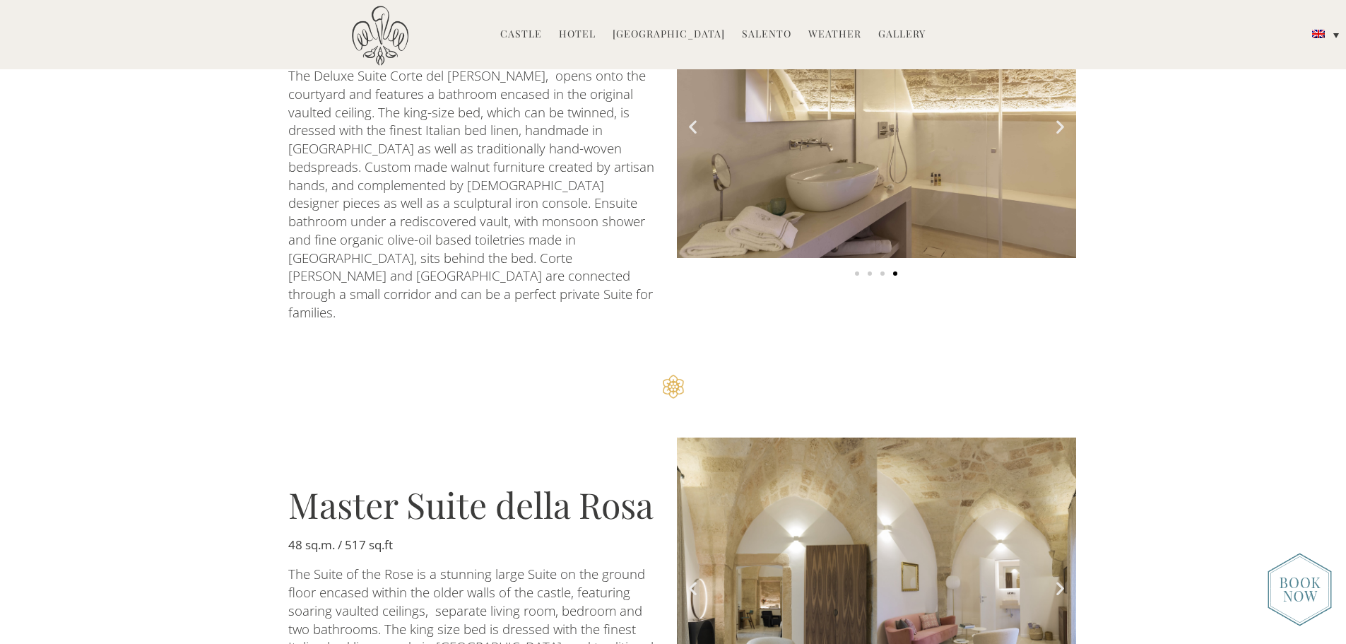
click at [1061, 579] on icon "Next slide" at bounding box center [1060, 588] width 18 height 18
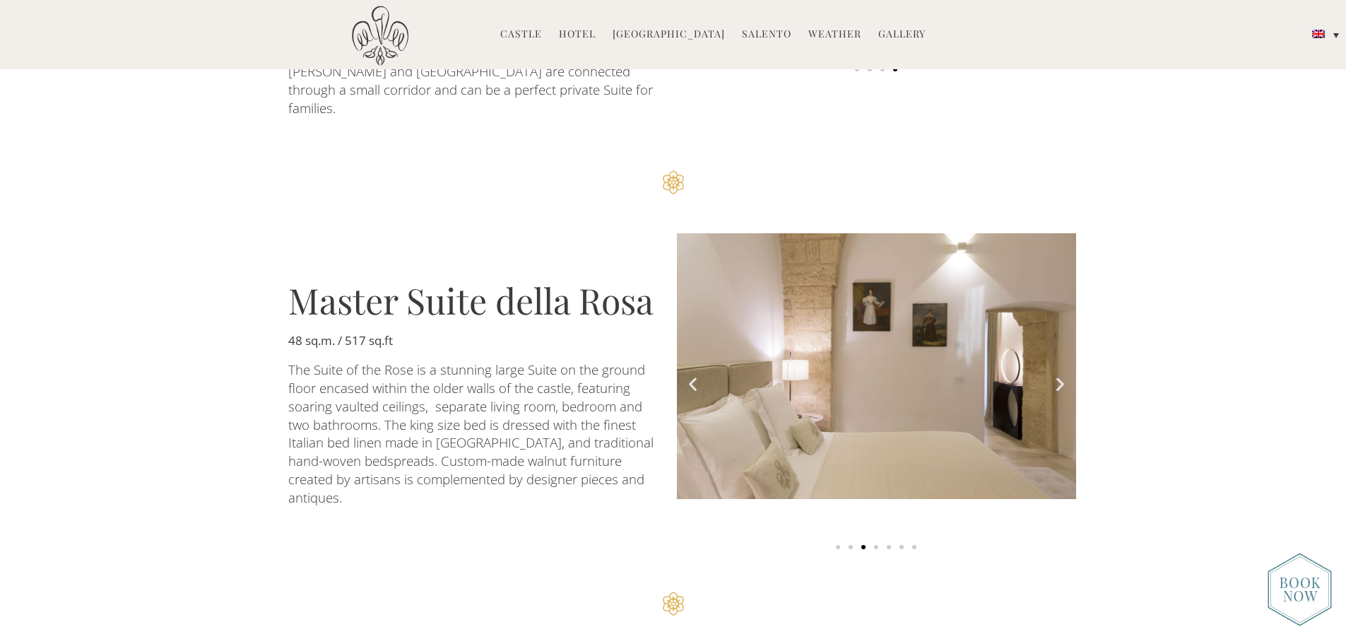
scroll to position [2332, 0]
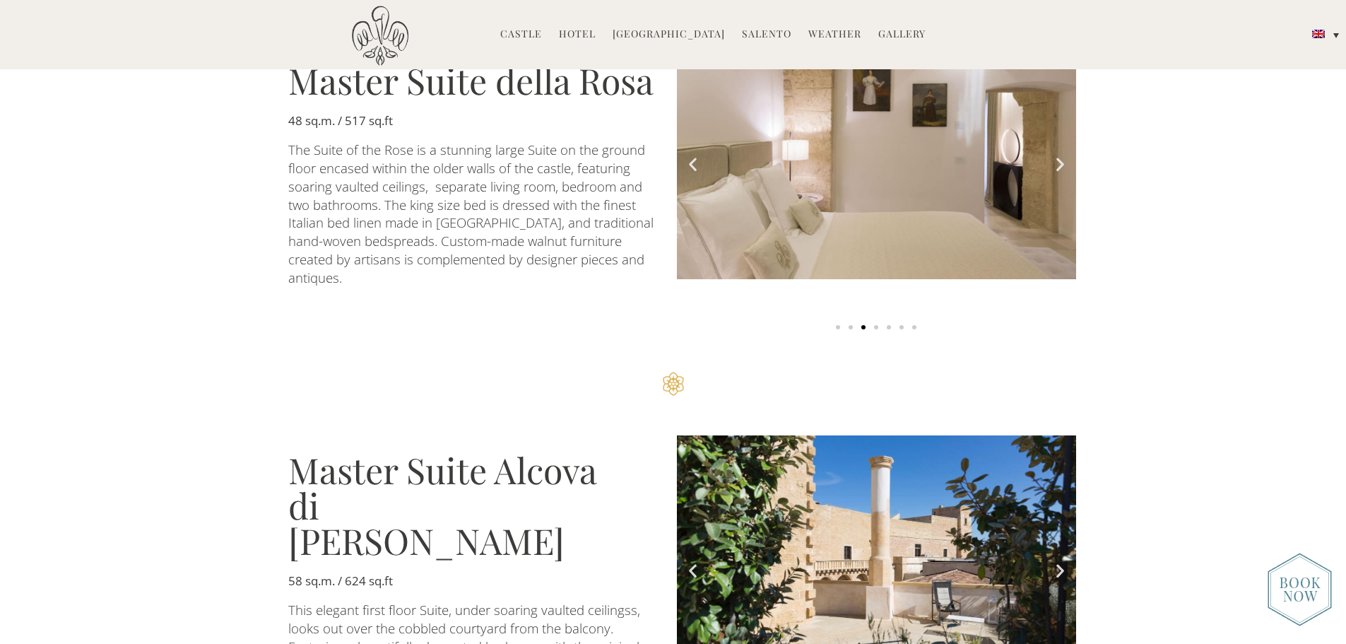
click at [1059, 562] on icon "Next slide" at bounding box center [1060, 571] width 18 height 18
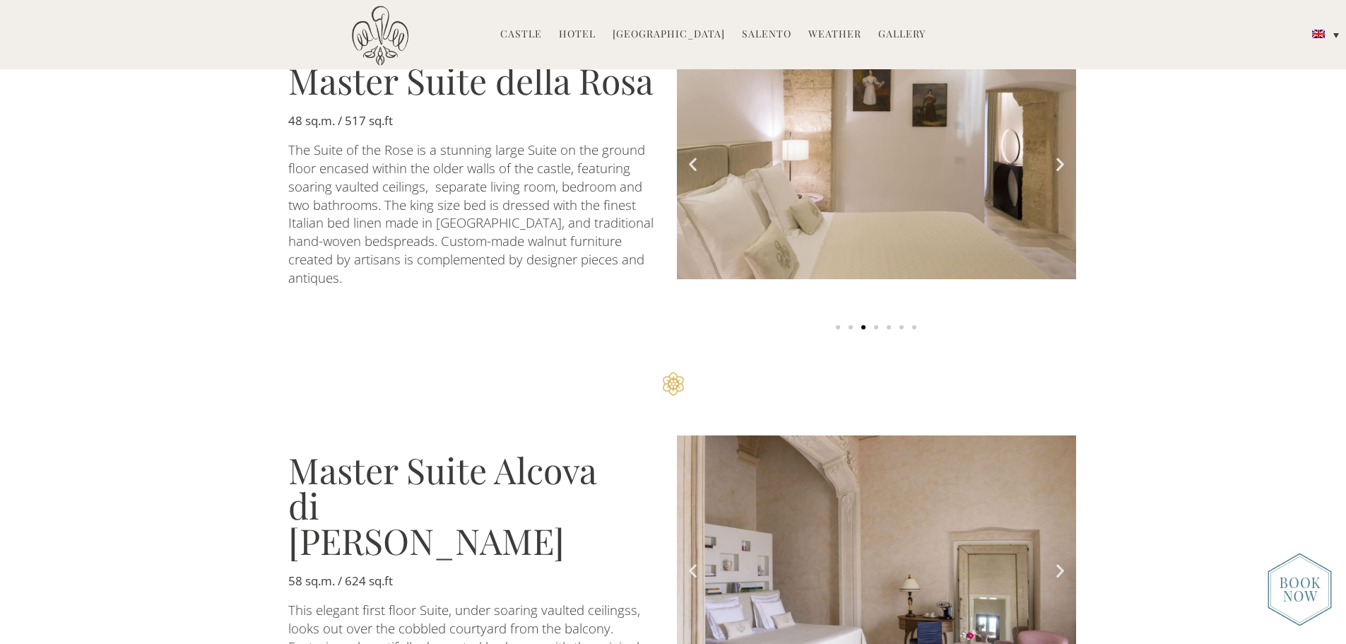
click at [1059, 562] on icon "Next slide" at bounding box center [1060, 571] width 18 height 18
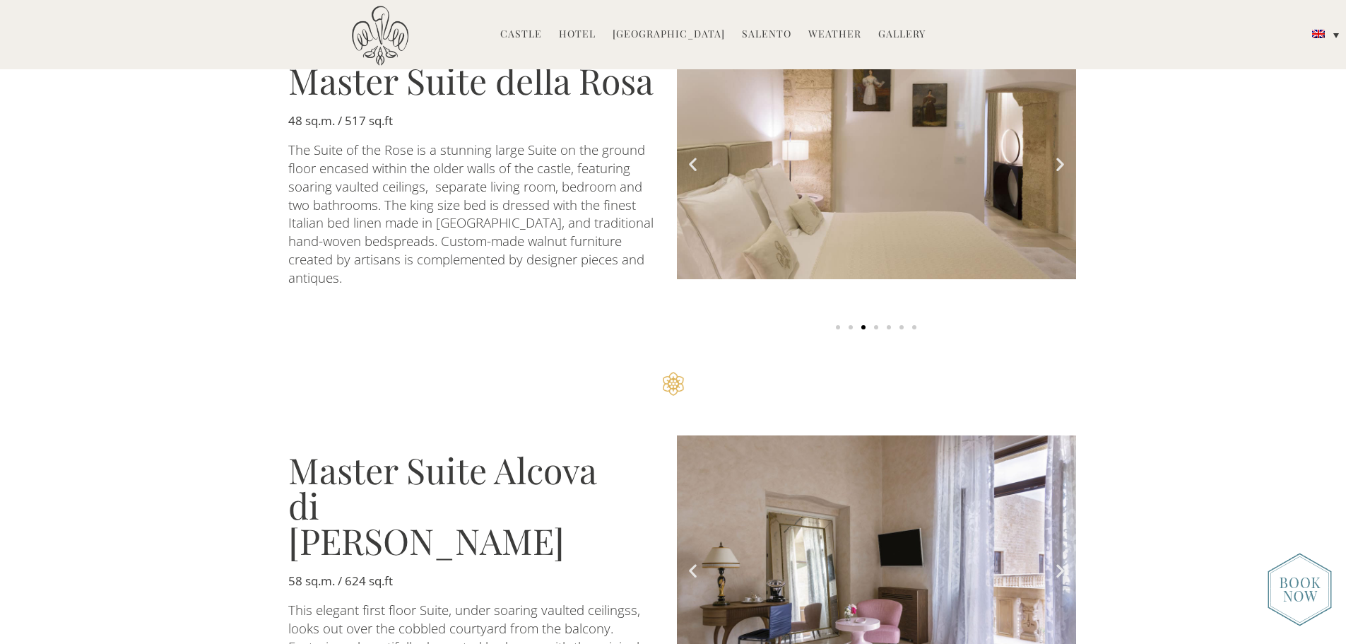
click at [1059, 562] on icon "Next slide" at bounding box center [1060, 571] width 18 height 18
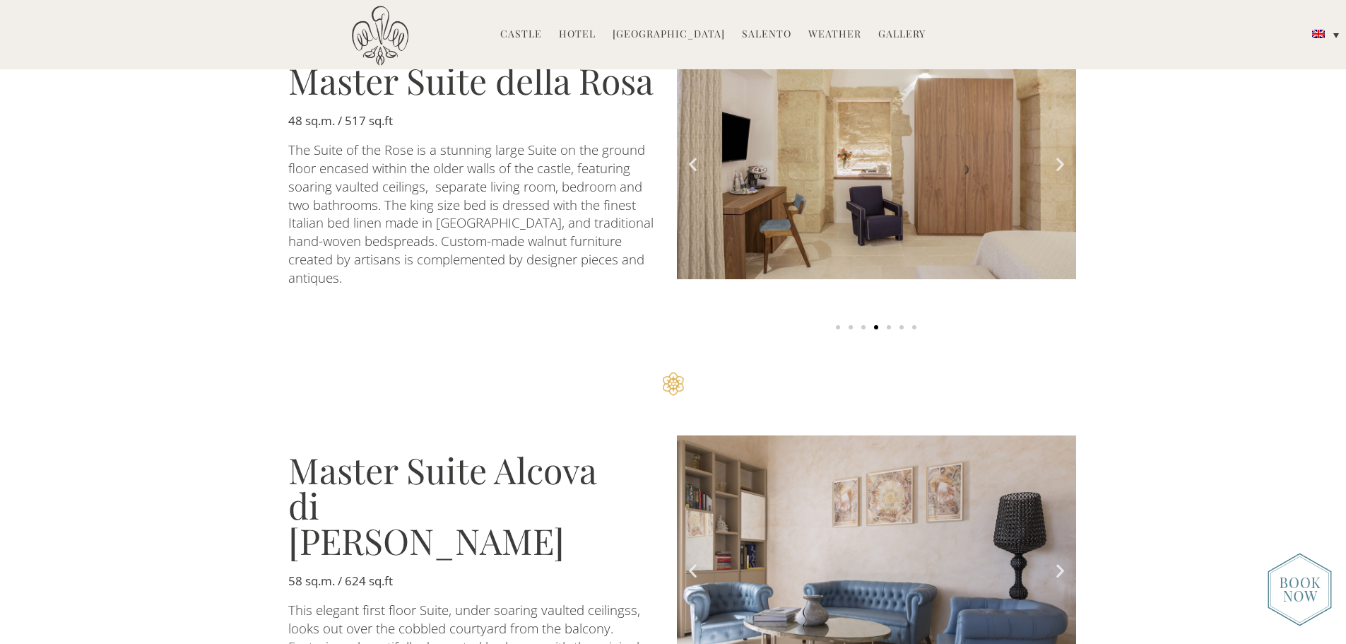
click at [1059, 562] on icon "Next slide" at bounding box center [1060, 571] width 18 height 18
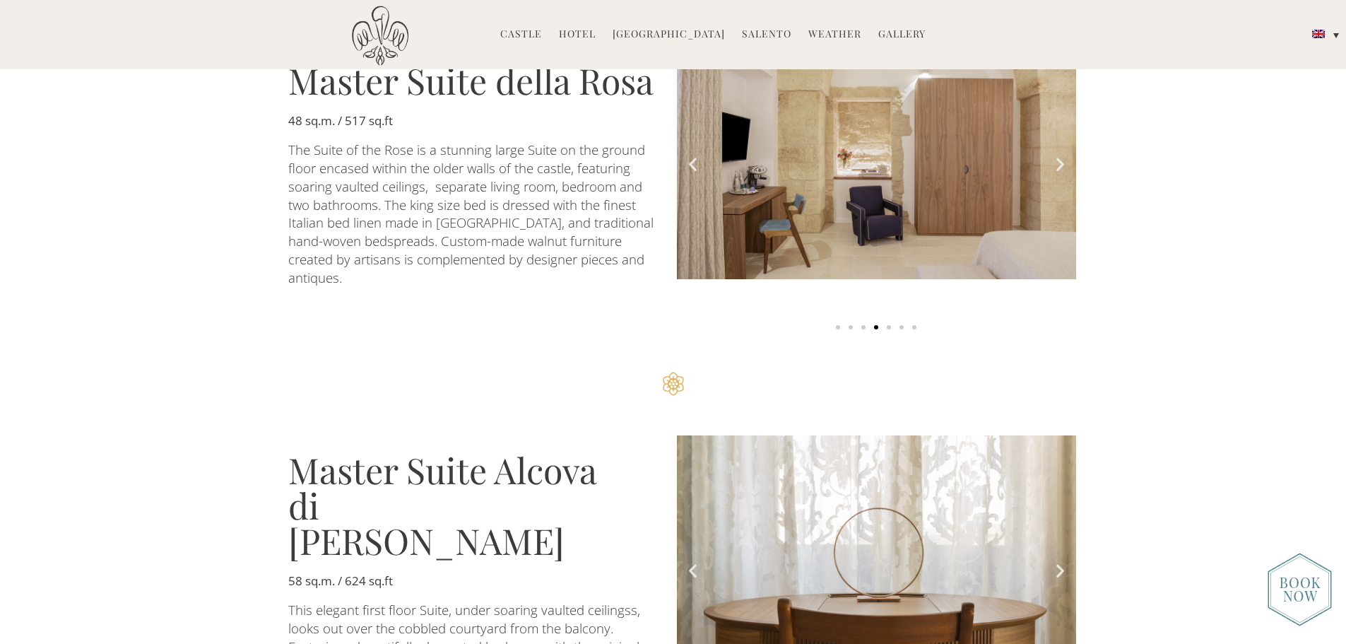
click at [1059, 562] on icon "Next slide" at bounding box center [1060, 571] width 18 height 18
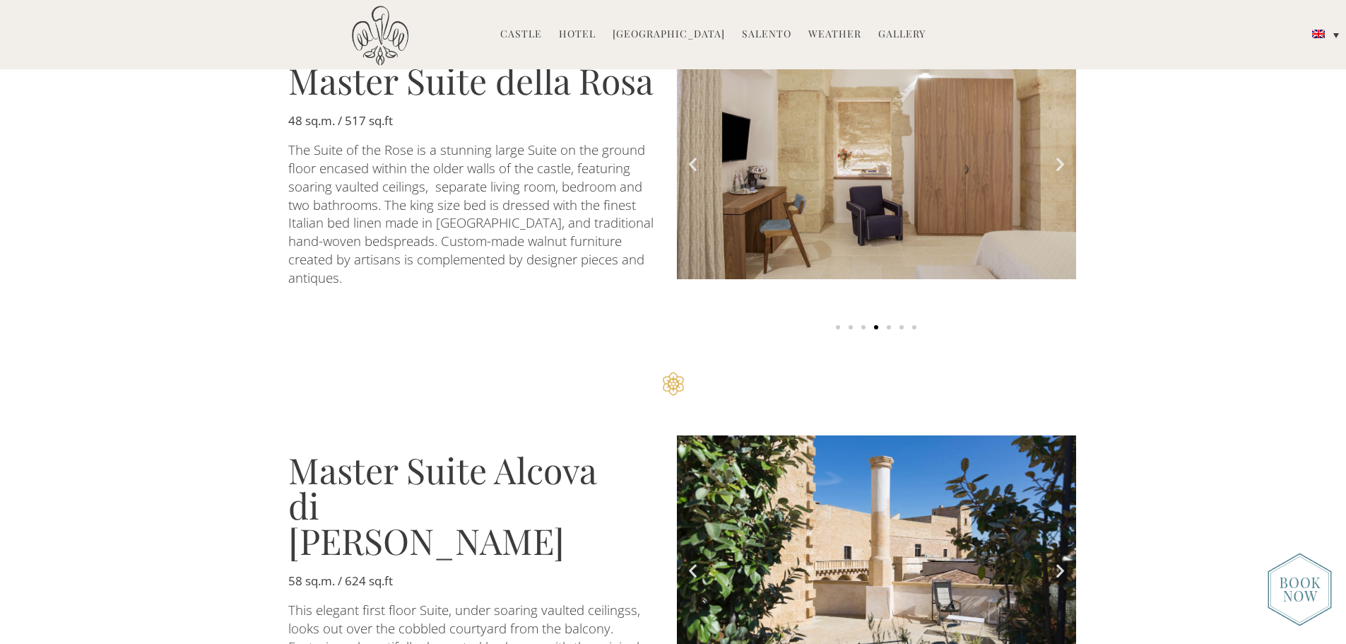
click at [1059, 562] on icon "Next slide" at bounding box center [1060, 571] width 18 height 18
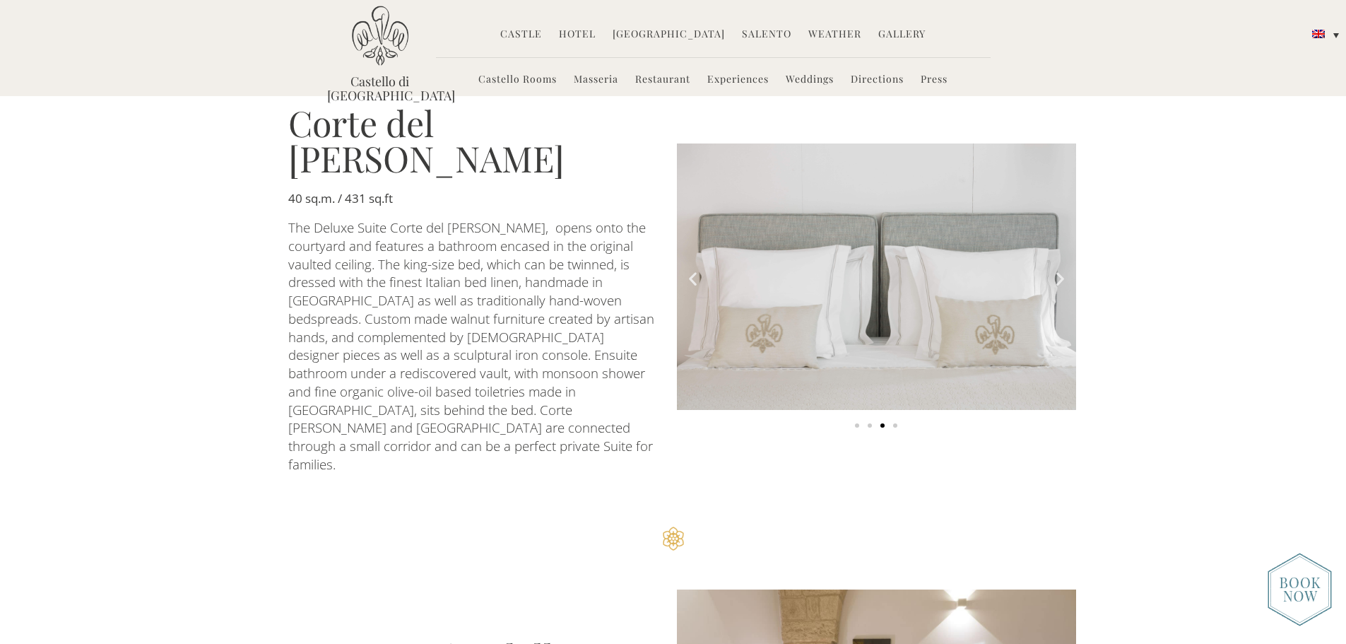
scroll to position [1272, 0]
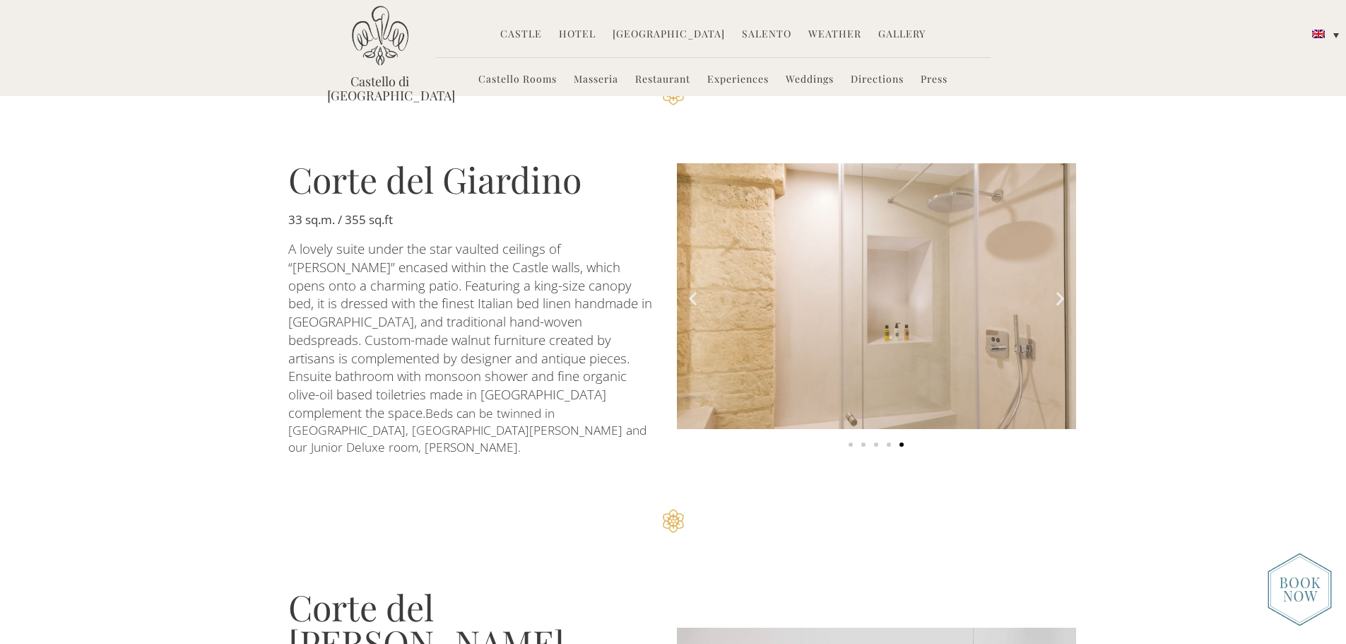
click at [794, 80] on link "Weddings" at bounding box center [810, 80] width 48 height 16
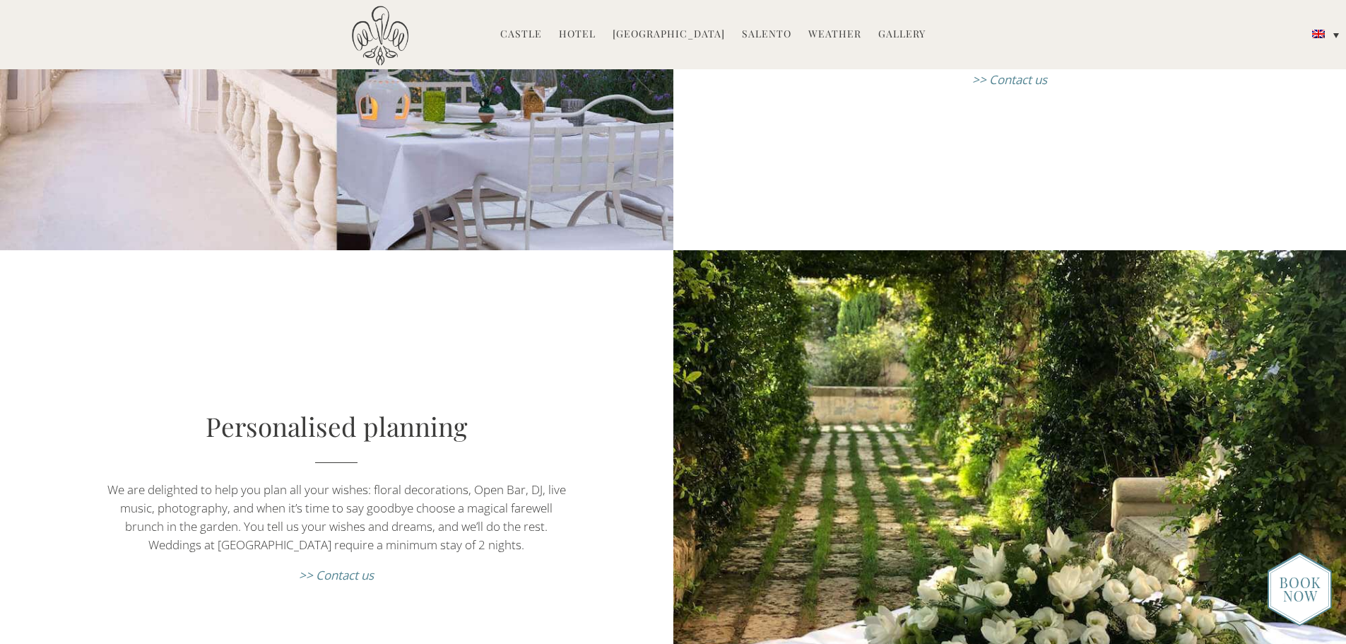
scroll to position [1413, 0]
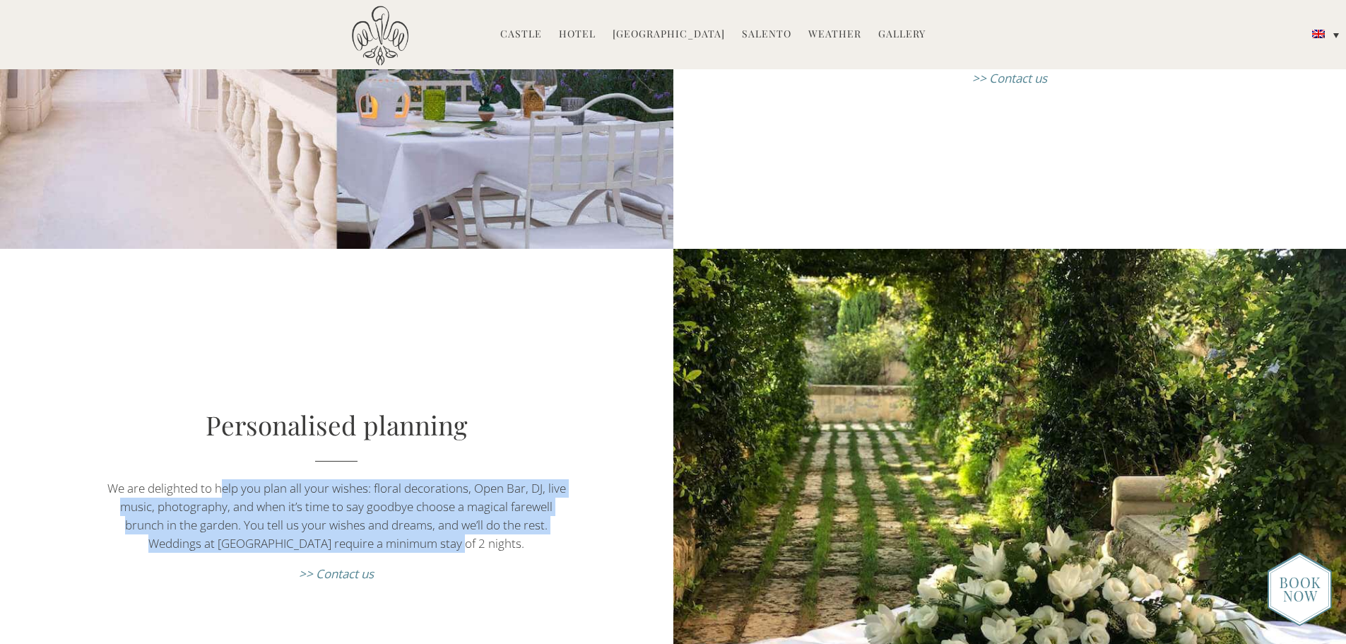
drag, startPoint x: 221, startPoint y: 476, endPoint x: 456, endPoint y: 529, distance: 240.5
click at [456, 529] on p "We are delighted to help you plan all your wishes: floral decorations, Open Bar…" at bounding box center [336, 515] width 471 height 73
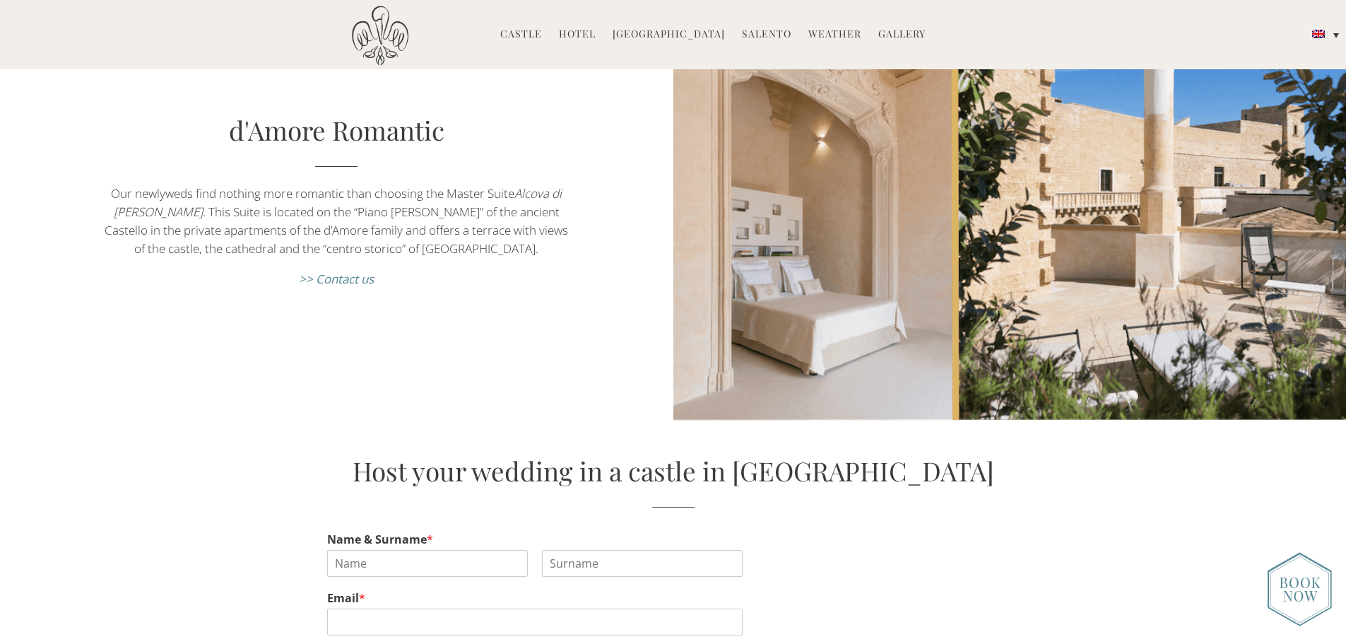
scroll to position [2473, 0]
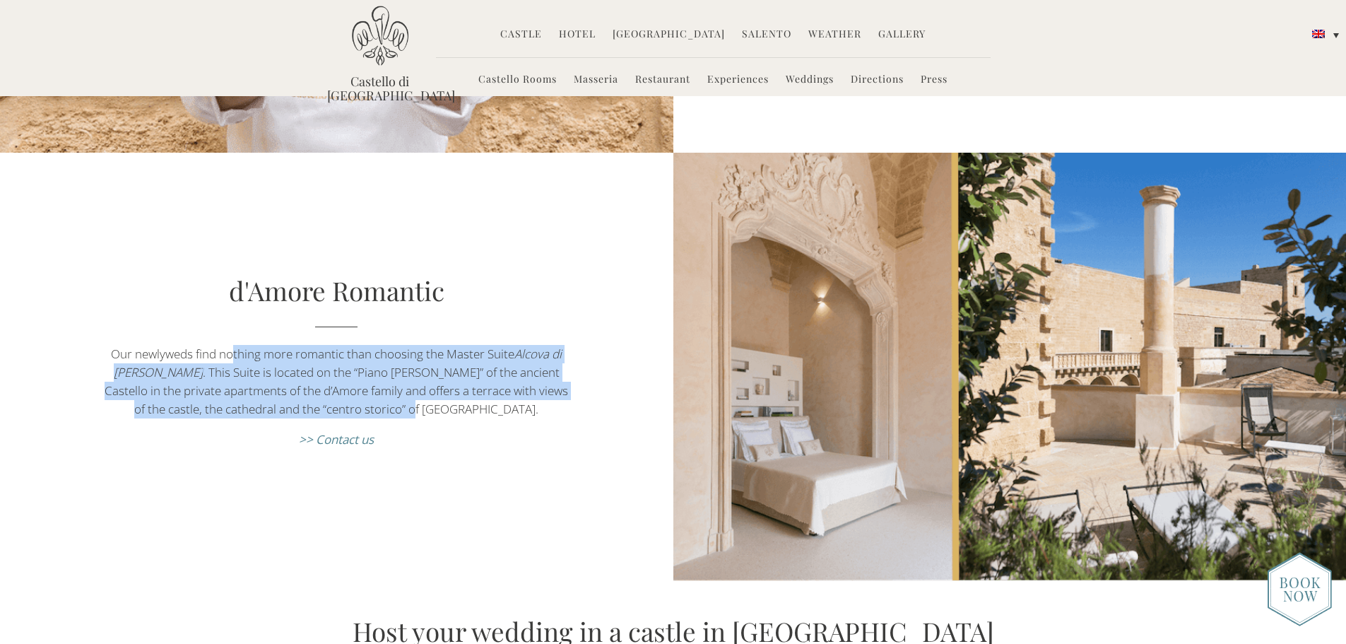
drag, startPoint x: 233, startPoint y: 333, endPoint x: 451, endPoint y: 392, distance: 225.6
click at [448, 392] on p "Our newlyweds find nothing more romantic than choosing the Master Suite Alcova …" at bounding box center [336, 381] width 471 height 73
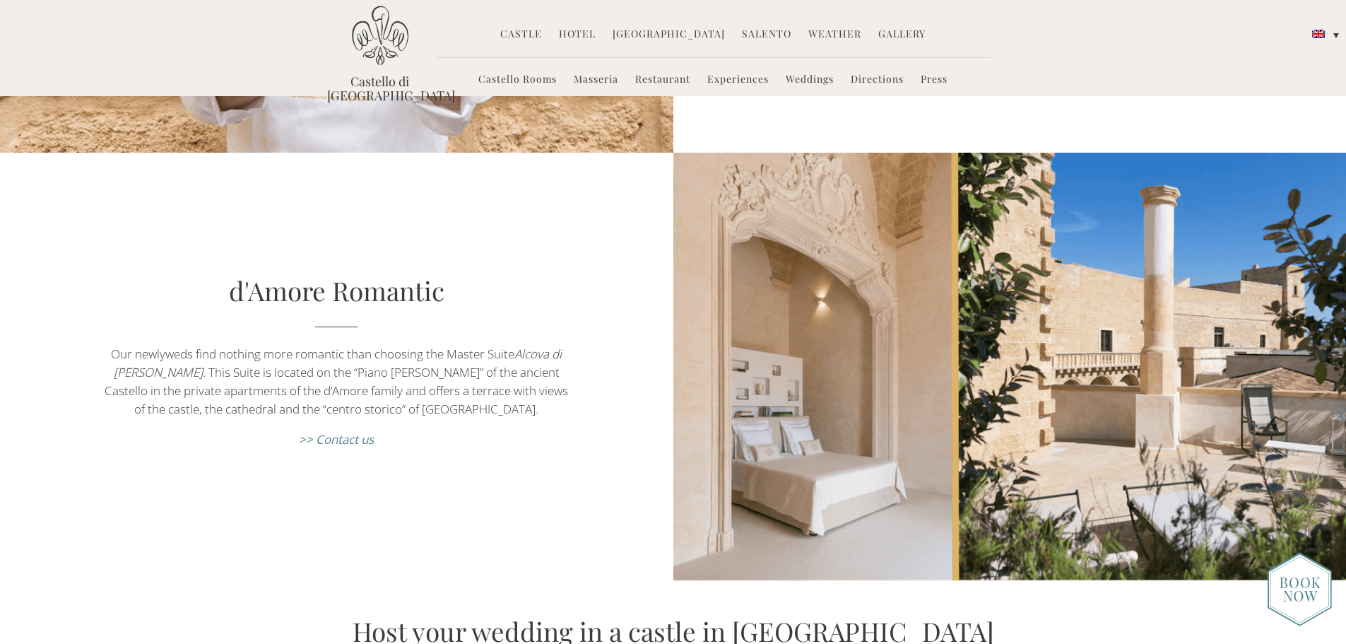
click at [457, 394] on p "Our newlyweds find nothing more romantic than choosing the Master Suite Alcova …" at bounding box center [336, 381] width 471 height 73
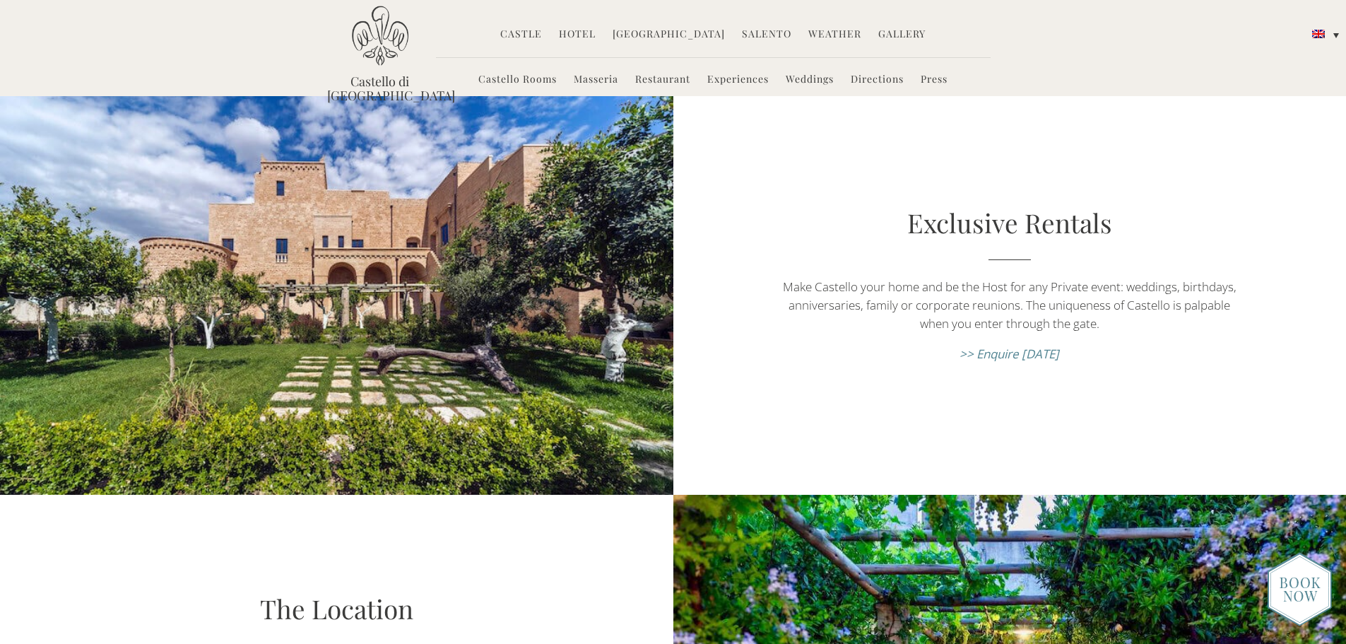
scroll to position [0, 0]
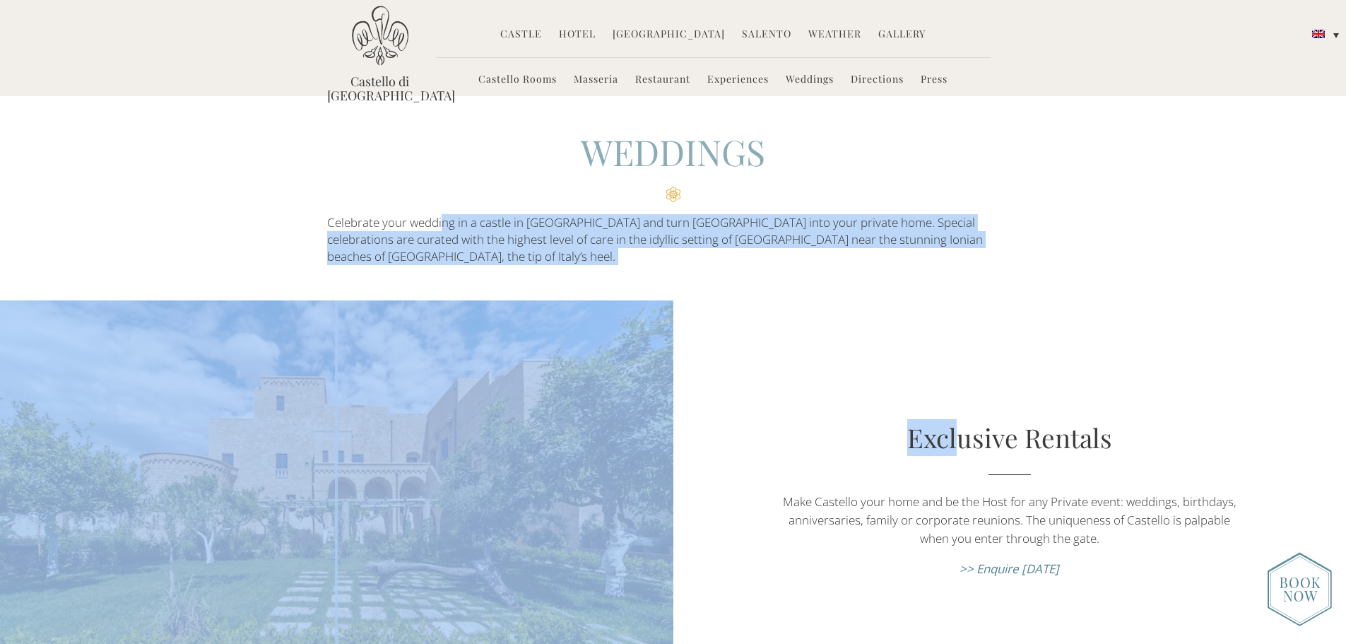
drag, startPoint x: 444, startPoint y: 225, endPoint x: 965, endPoint y: 256, distance: 521.7
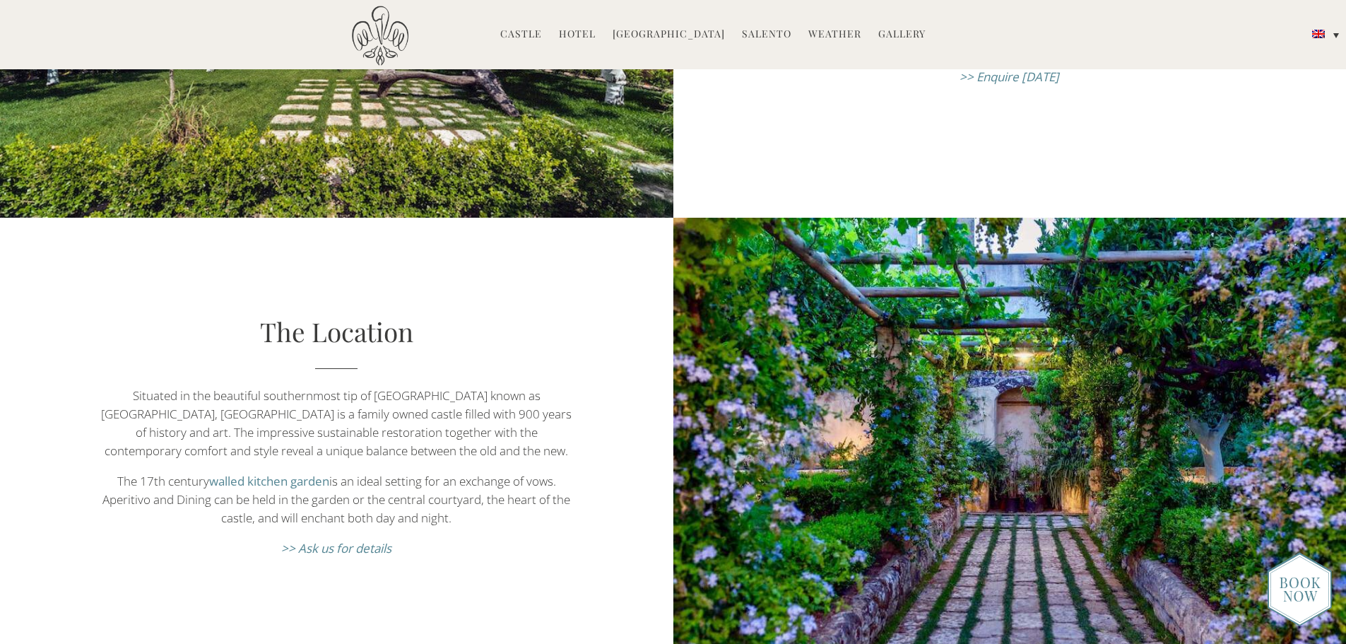
scroll to position [495, 0]
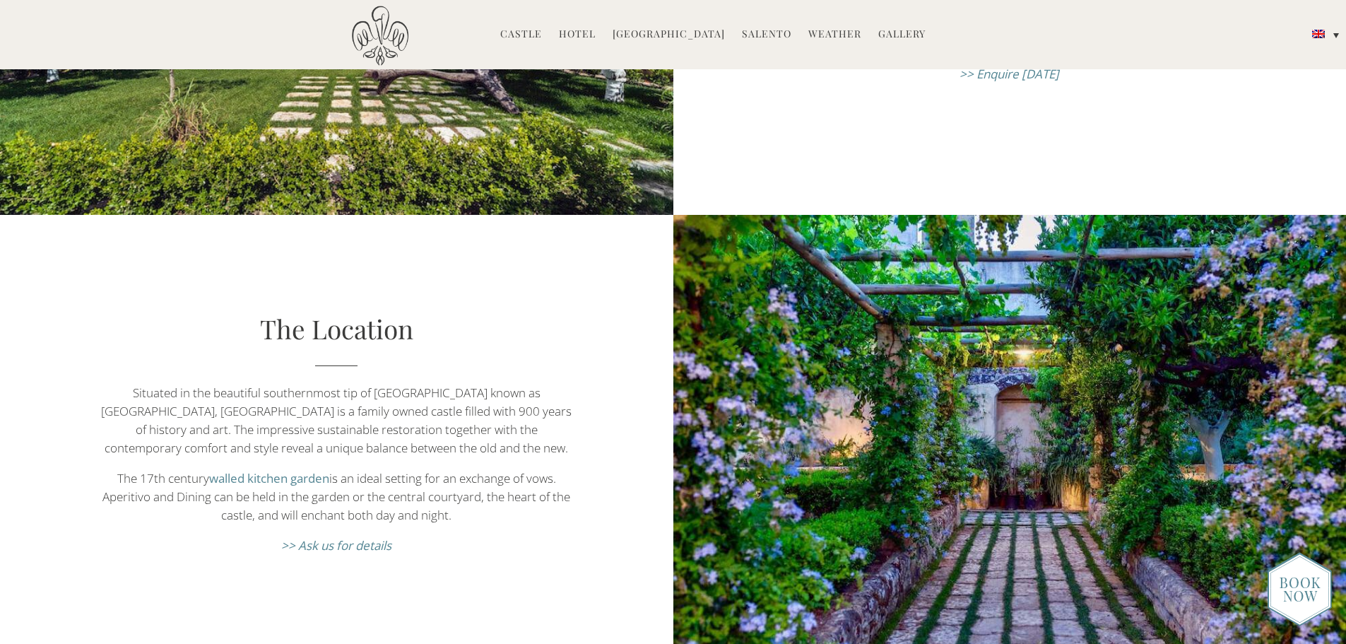
drag, startPoint x: 118, startPoint y: 371, endPoint x: 473, endPoint y: 492, distance: 375.4
click at [473, 492] on div "The Location Situated in the beautiful southernmost tip of [GEOGRAPHIC_DATA] kn…" at bounding box center [336, 438] width 673 height 257
click at [473, 492] on p "The 17th century walled kitchen garden is an ideal setting for an exchange of v…" at bounding box center [336, 496] width 471 height 55
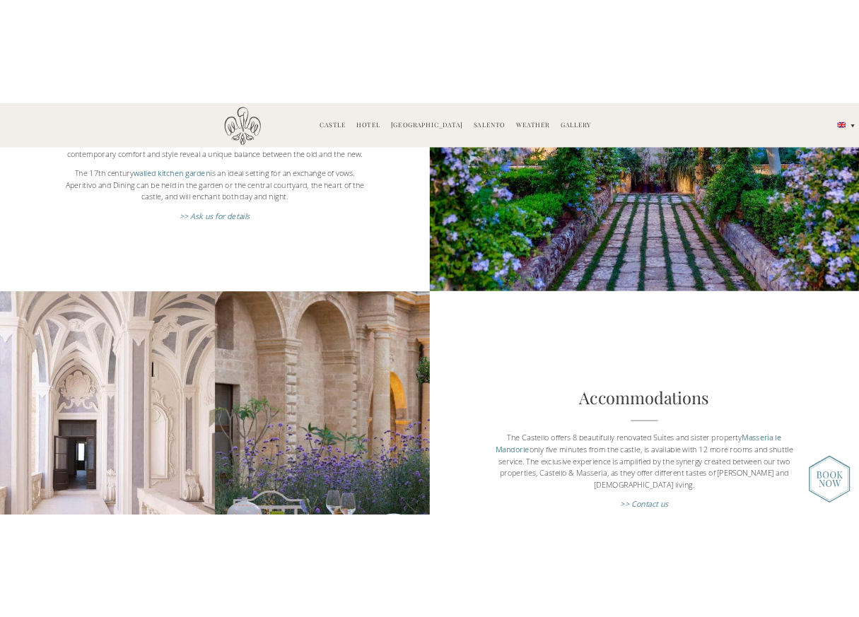
scroll to position [919, 0]
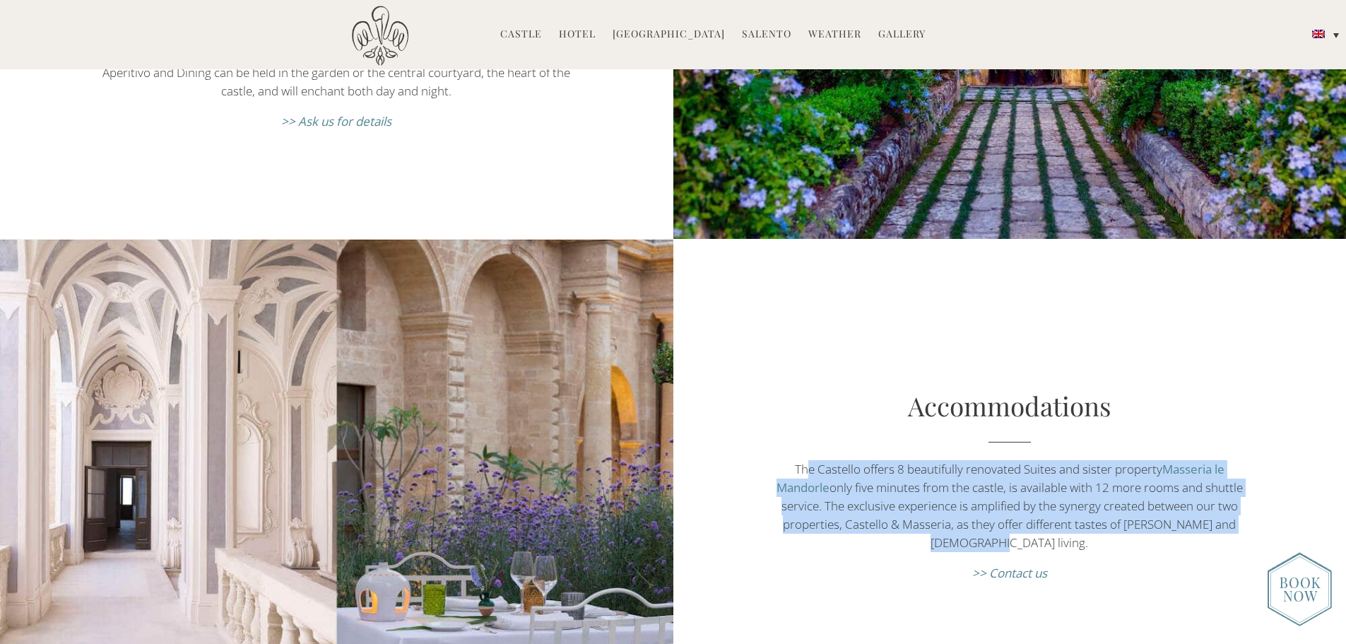
drag, startPoint x: 803, startPoint y: 447, endPoint x: 1049, endPoint y: 523, distance: 258.1
click at [1049, 523] on p "The Castello offers 8 beautifully renovated Suites and sister property Masseria…" at bounding box center [1009, 506] width 471 height 92
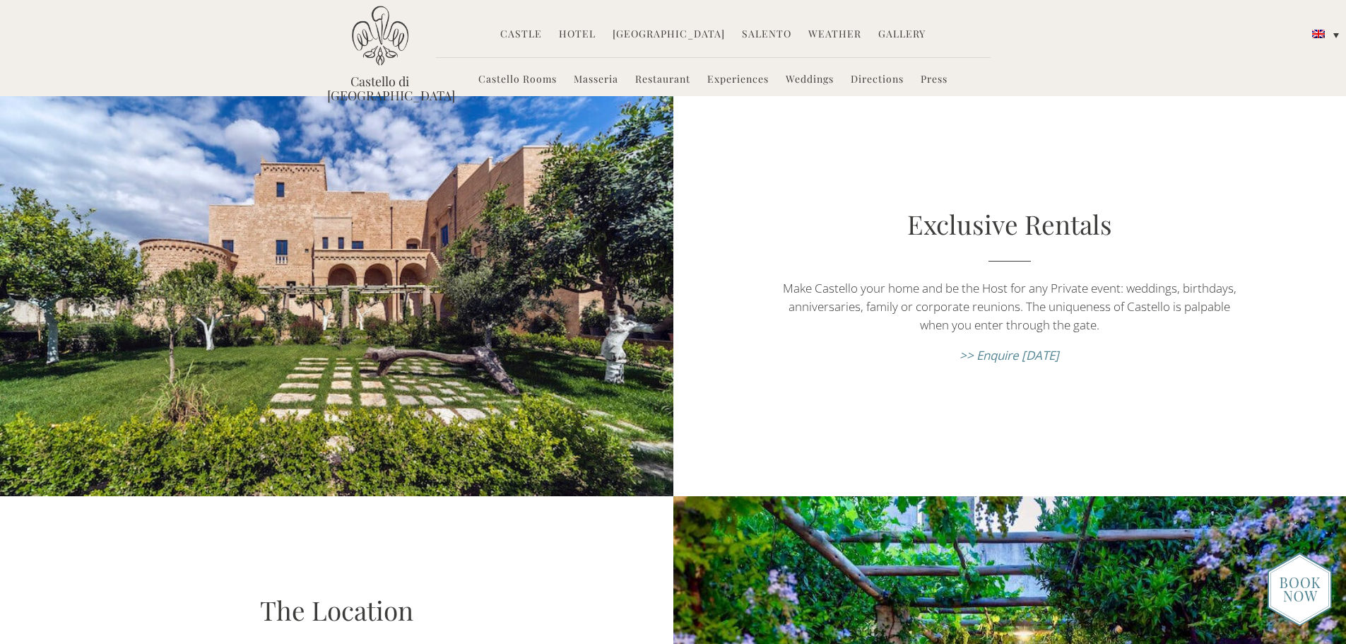
scroll to position [0, 0]
